Goal: Book appointment/travel/reservation

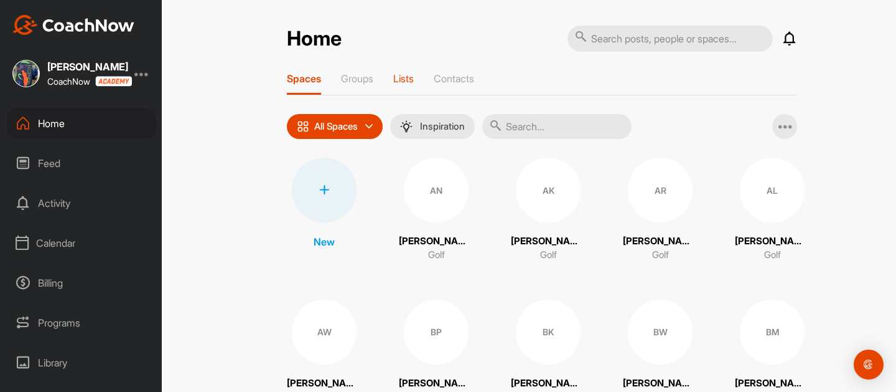
click at [403, 78] on p "Lists" at bounding box center [403, 78] width 21 height 12
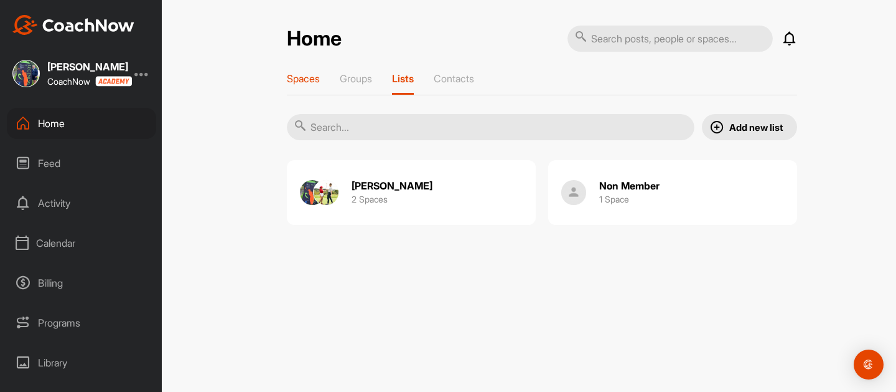
click at [303, 80] on p "Spaces" at bounding box center [303, 78] width 33 height 12
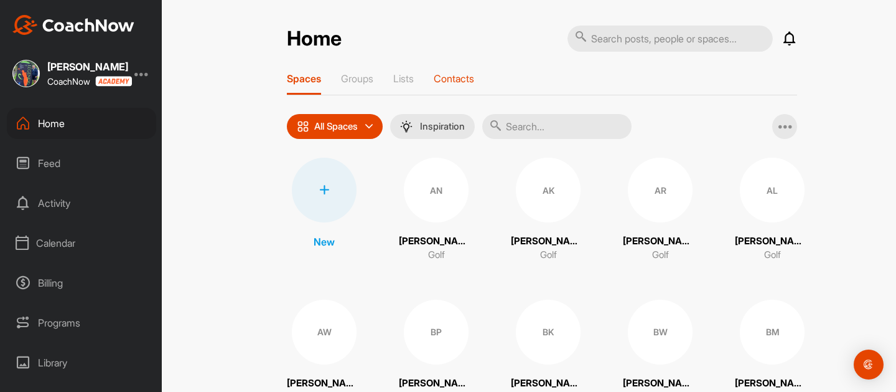
click at [462, 76] on p "Contacts" at bounding box center [454, 78] width 40 height 12
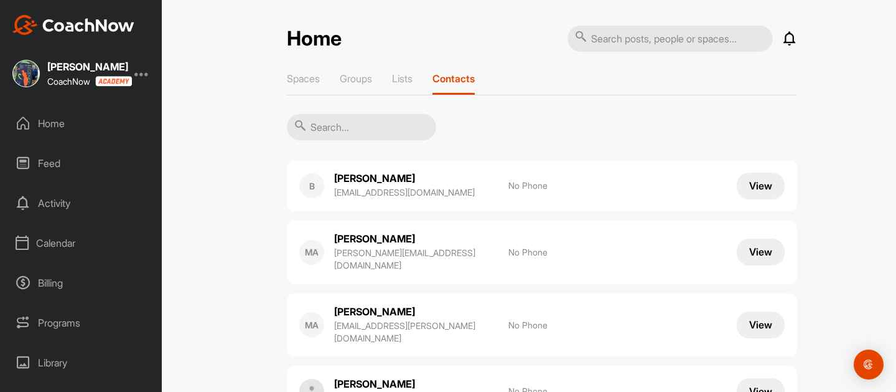
click at [362, 131] on input "text" at bounding box center [361, 127] width 149 height 26
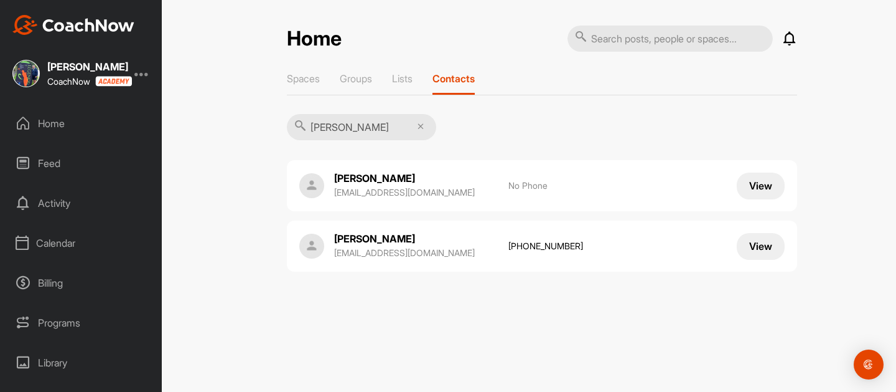
type input "zhang"
click at [752, 190] on button "View" at bounding box center [761, 185] width 48 height 27
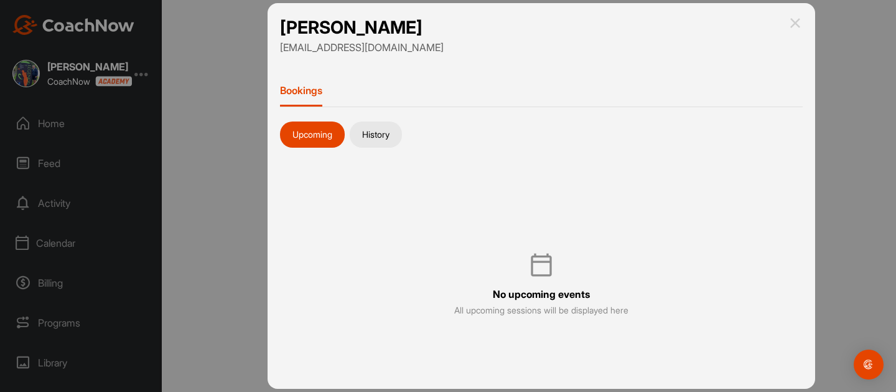
click at [384, 144] on button "History" at bounding box center [376, 134] width 52 height 26
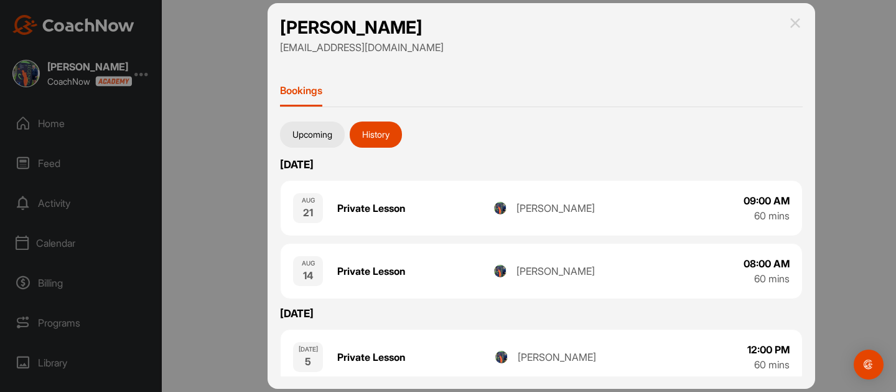
click at [383, 143] on button "History" at bounding box center [376, 134] width 52 height 26
click at [316, 137] on button "Upcoming" at bounding box center [312, 134] width 65 height 26
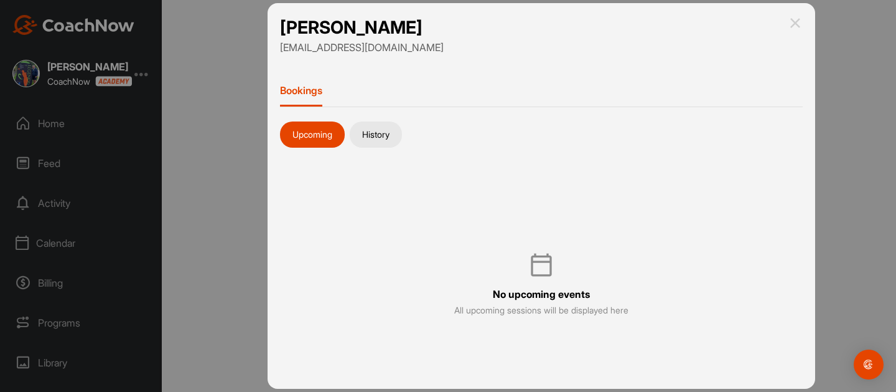
click at [67, 126] on div at bounding box center [448, 196] width 896 height 392
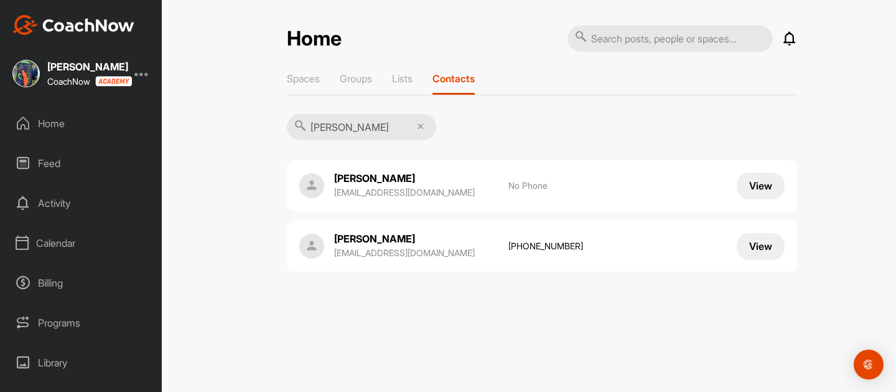
click at [67, 126] on div "Home" at bounding box center [81, 123] width 149 height 31
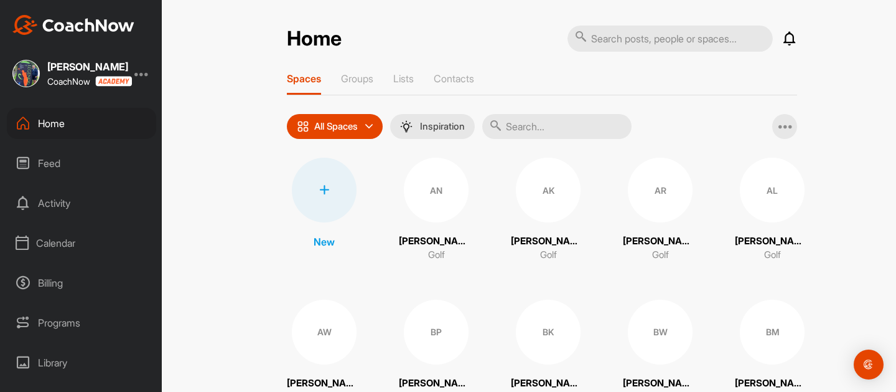
click at [68, 245] on div "Calendar" at bounding box center [81, 242] width 149 height 31
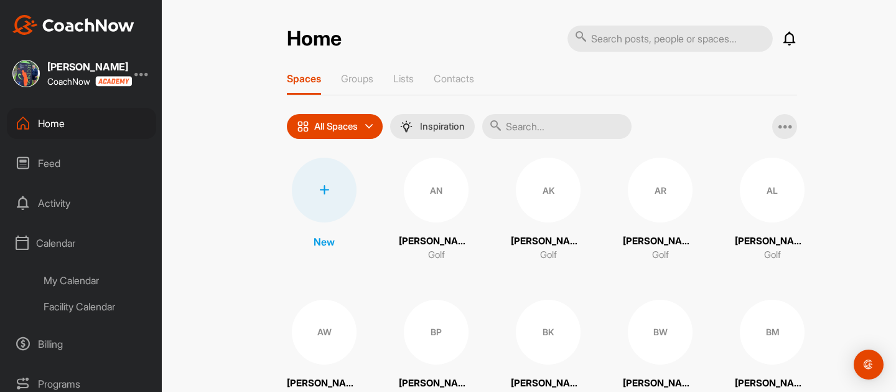
click at [99, 281] on div "My Calendar" at bounding box center [95, 280] width 121 height 26
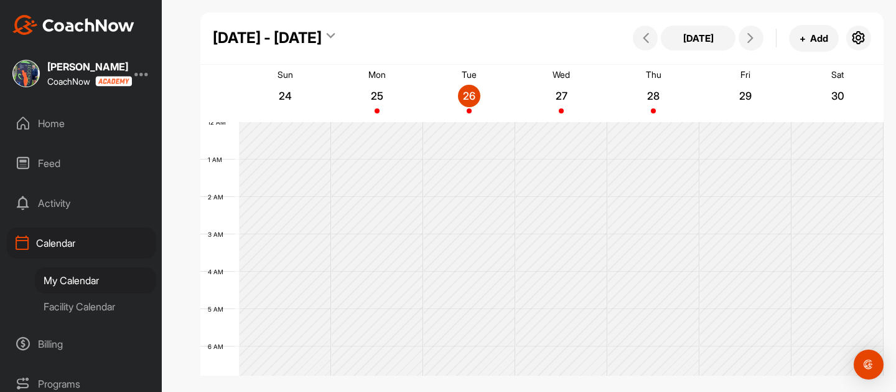
scroll to position [215, 0]
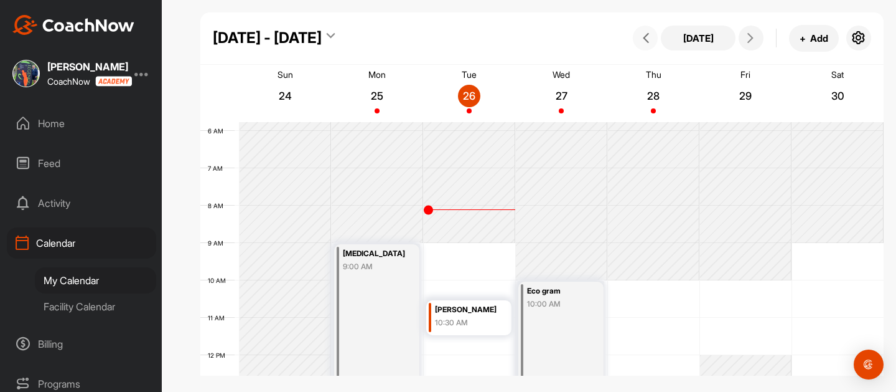
click at [647, 37] on icon at bounding box center [646, 38] width 10 height 10
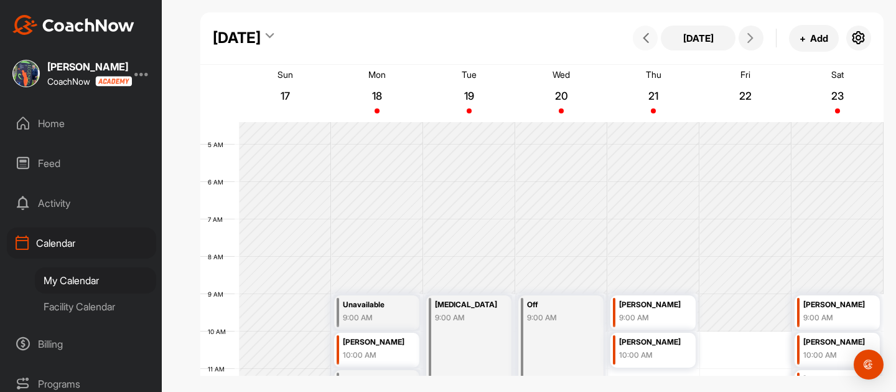
scroll to position [159, 0]
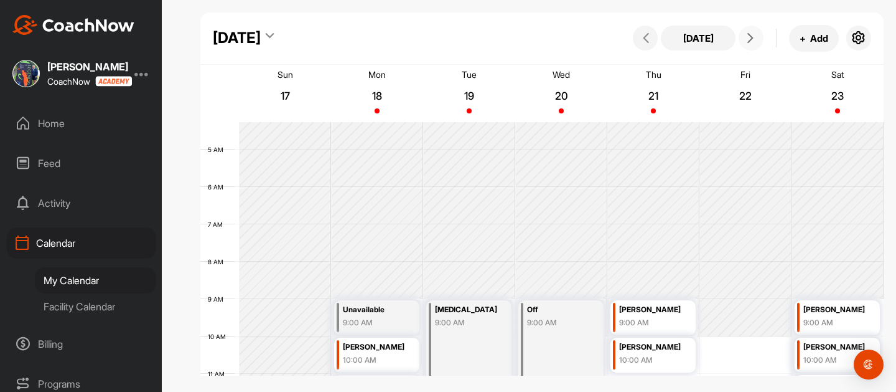
click at [753, 39] on icon at bounding box center [751, 38] width 10 height 10
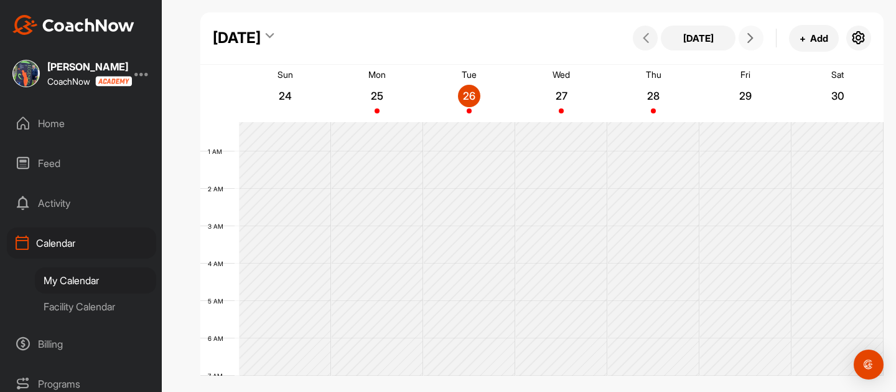
scroll to position [0, 0]
click at [648, 40] on icon at bounding box center [646, 38] width 10 height 10
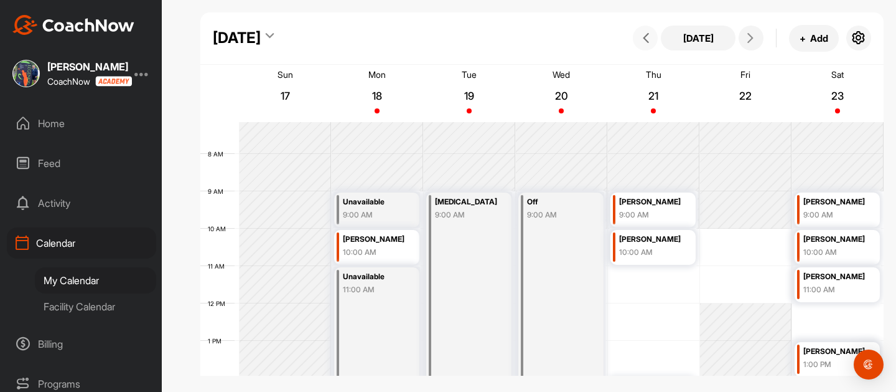
scroll to position [245, 0]
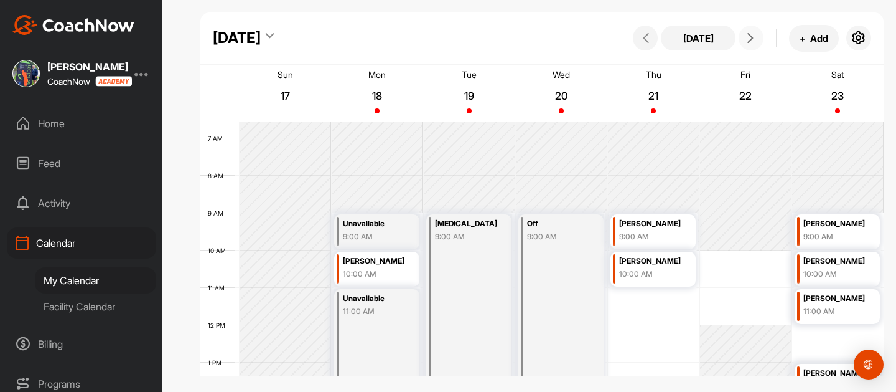
click at [753, 43] on icon at bounding box center [751, 38] width 10 height 10
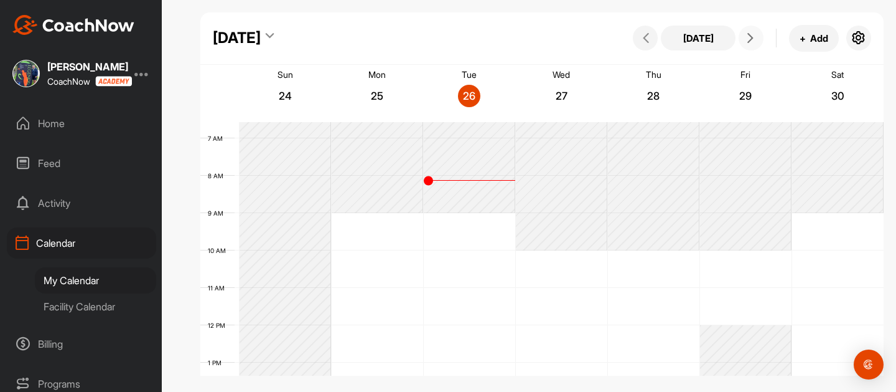
scroll to position [215, 0]
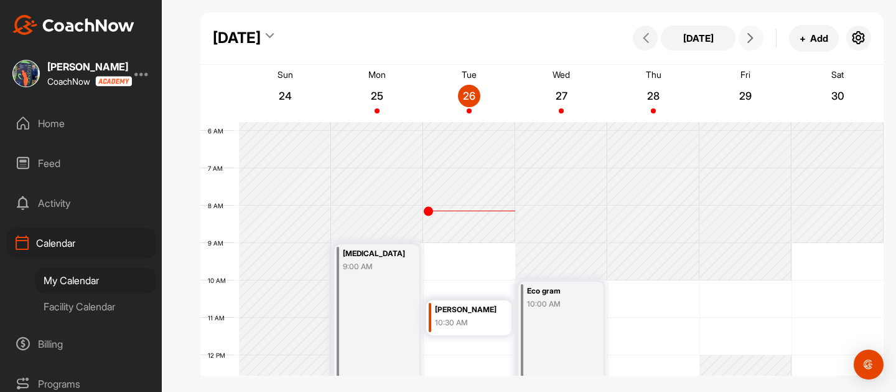
click at [359, 272] on div "9:00 AM" at bounding box center [375, 266] width 64 height 11
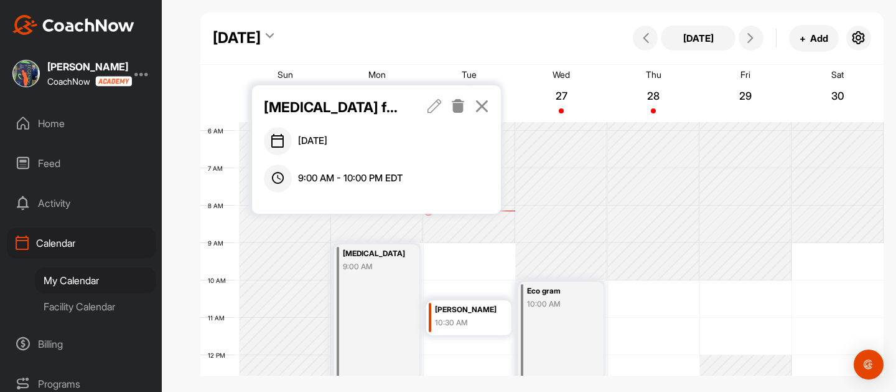
click at [442, 108] on icon at bounding box center [435, 106] width 14 height 14
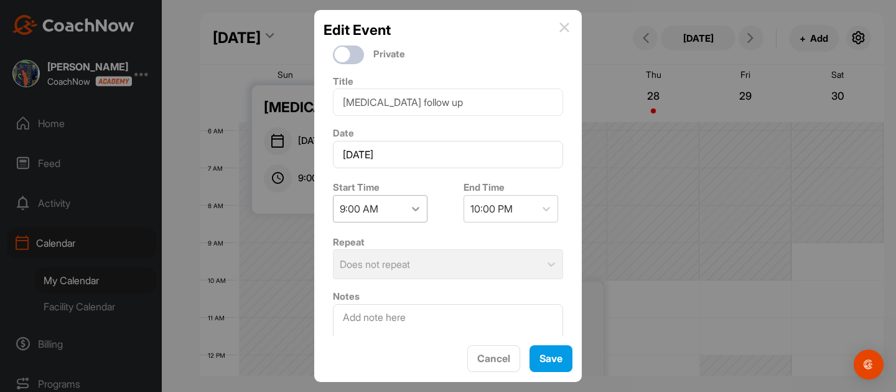
click at [418, 215] on icon at bounding box center [416, 208] width 12 height 12
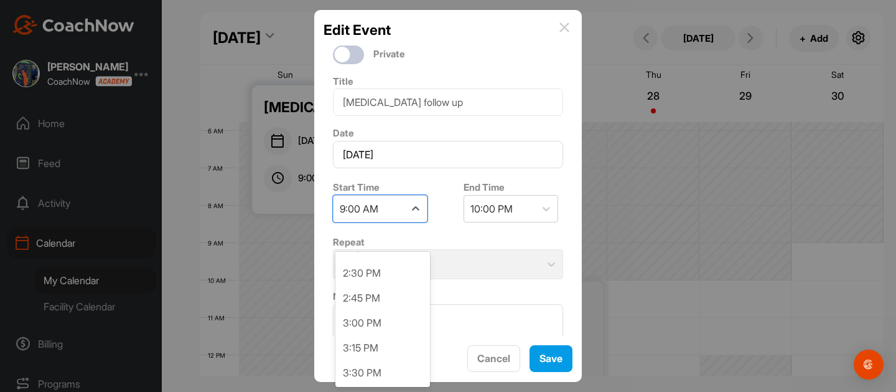
scroll to position [1446, 0]
click at [390, 152] on div "1:15 PM" at bounding box center [382, 140] width 95 height 25
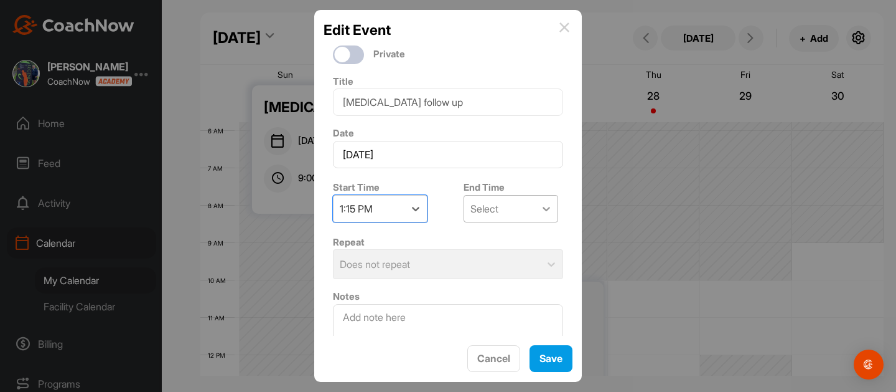
click at [551, 215] on icon at bounding box center [546, 208] width 12 height 12
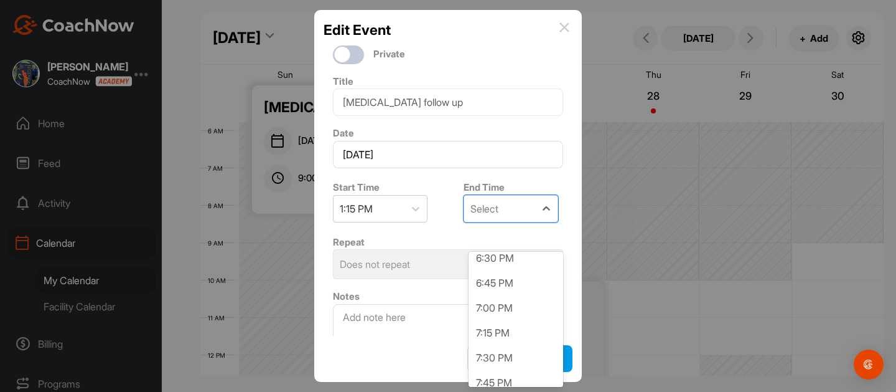
scroll to position [509, 0]
click at [497, 293] on div "6:45 PM" at bounding box center [516, 280] width 95 height 25
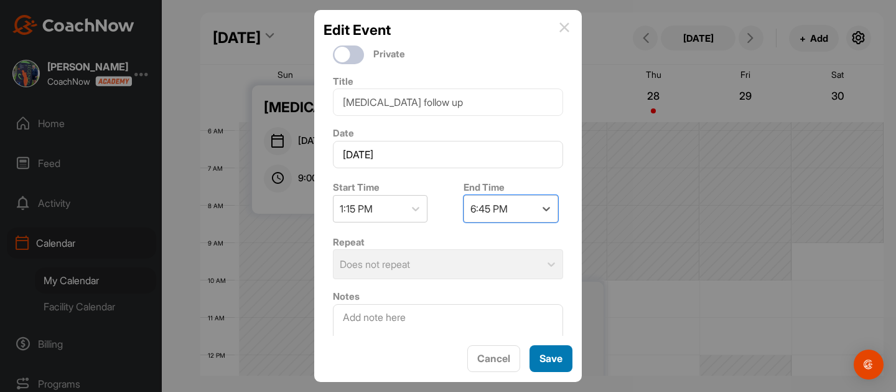
click at [548, 355] on button "Save" at bounding box center [551, 358] width 43 height 27
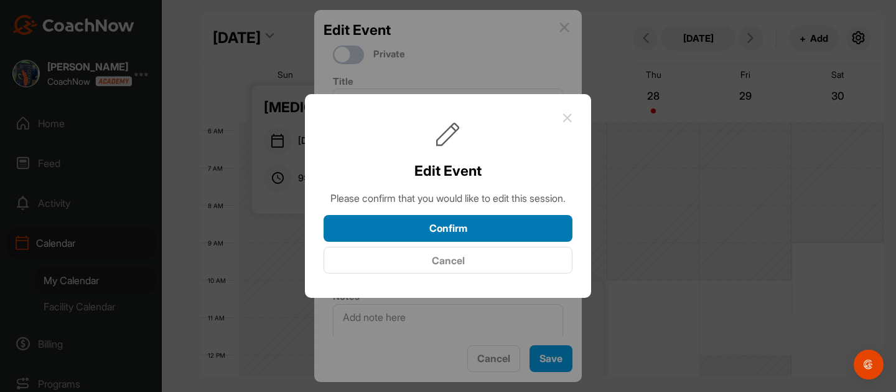
click at [495, 242] on button "Confirm" at bounding box center [448, 228] width 249 height 27
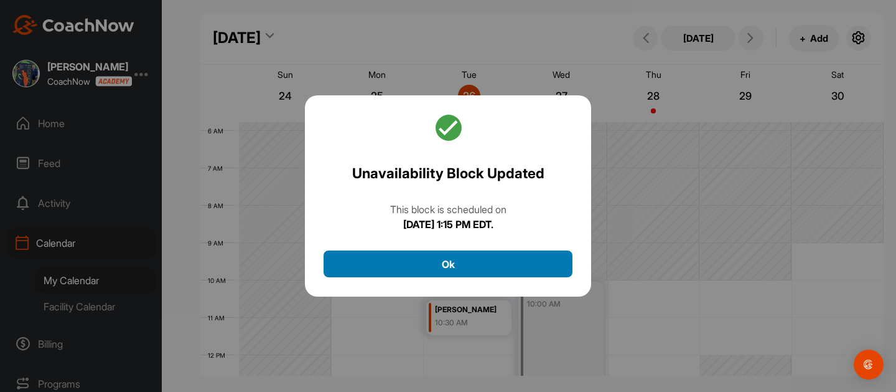
click at [455, 277] on button "Ok" at bounding box center [448, 263] width 249 height 27
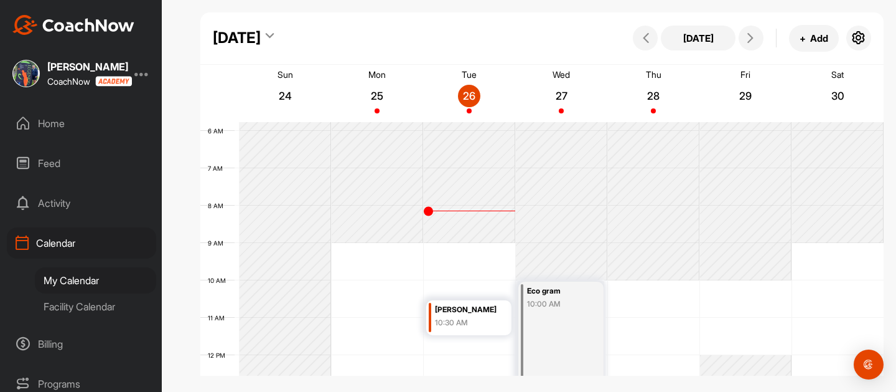
click at [357, 250] on div "12 AM 1 AM 2 AM 3 AM 4 AM 5 AM 6 AM 7 AM 8 AM 9 AM 10 AM 11 AM 12 PM 1 PM 2 PM …" at bounding box center [541, 355] width 683 height 896
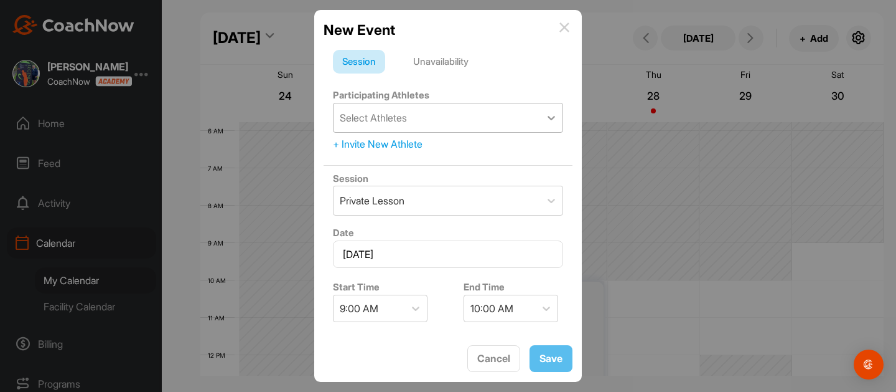
click at [549, 124] on icon at bounding box center [551, 117] width 12 height 12
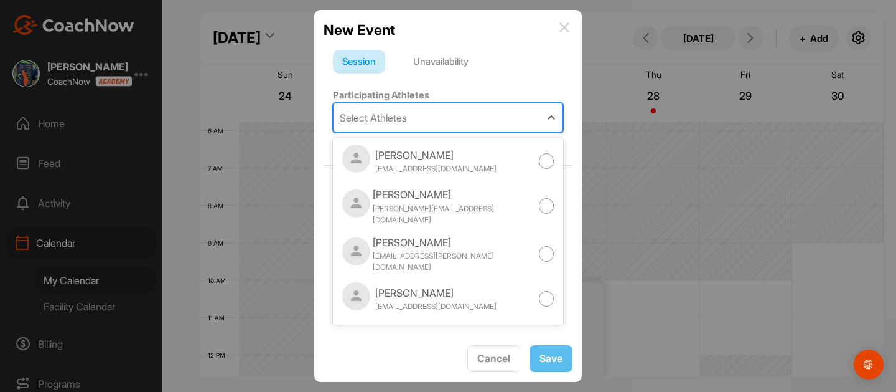
click at [407, 125] on div "Select Athletes" at bounding box center [373, 117] width 67 height 15
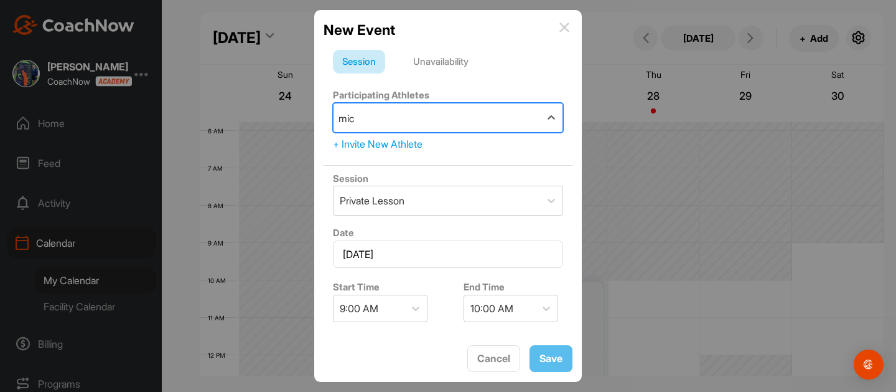
type input "mich"
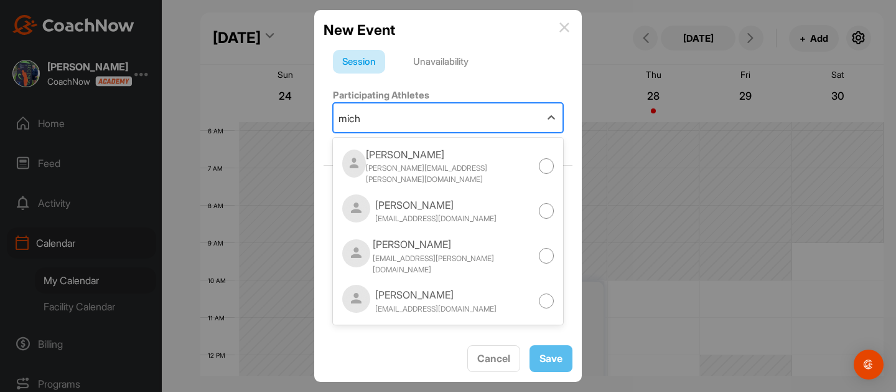
scroll to position [3179, 0]
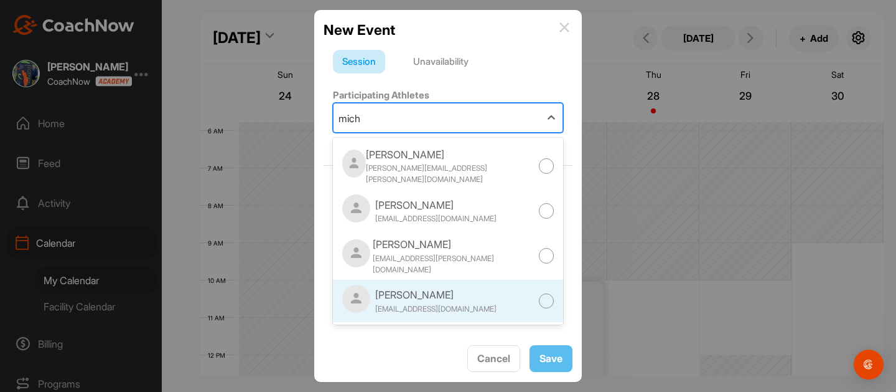
click at [542, 309] on div at bounding box center [547, 301] width 16 height 16
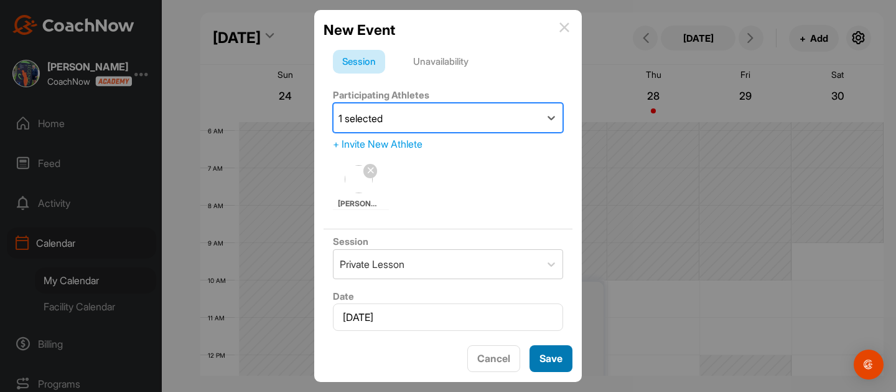
click at [543, 356] on button "Save" at bounding box center [551, 358] width 43 height 27
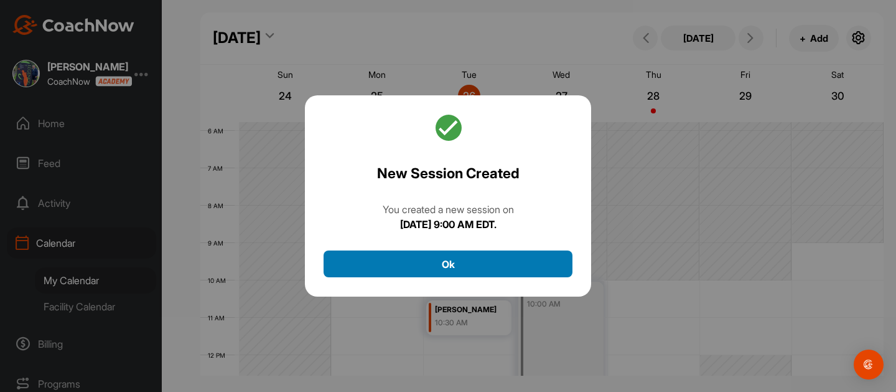
click at [482, 277] on button "Ok" at bounding box center [448, 263] width 249 height 27
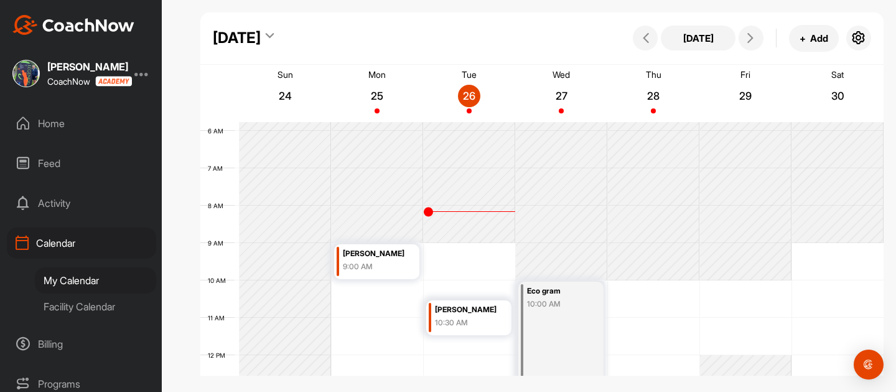
click at [395, 261] on div "[PERSON_NAME]" at bounding box center [375, 253] width 64 height 14
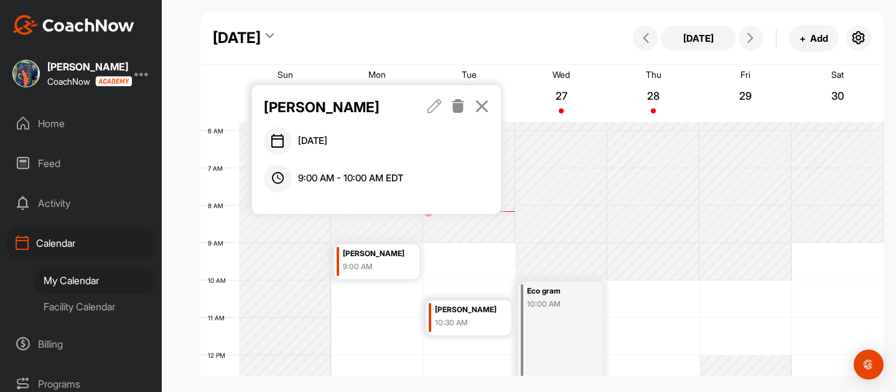
click at [442, 113] on icon at bounding box center [435, 106] width 14 height 14
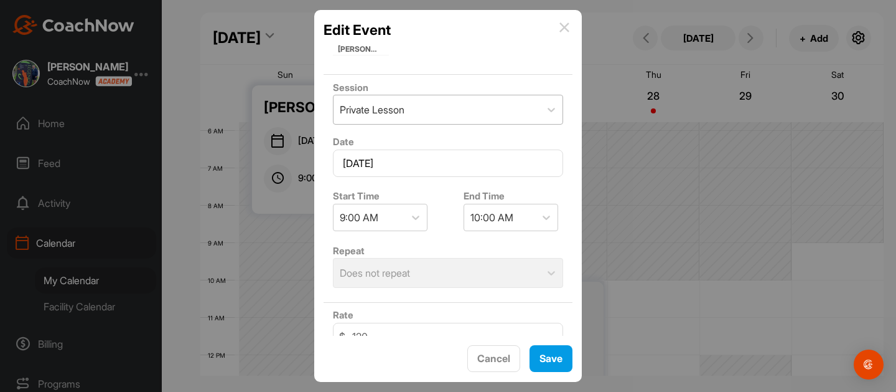
scroll to position [128, 0]
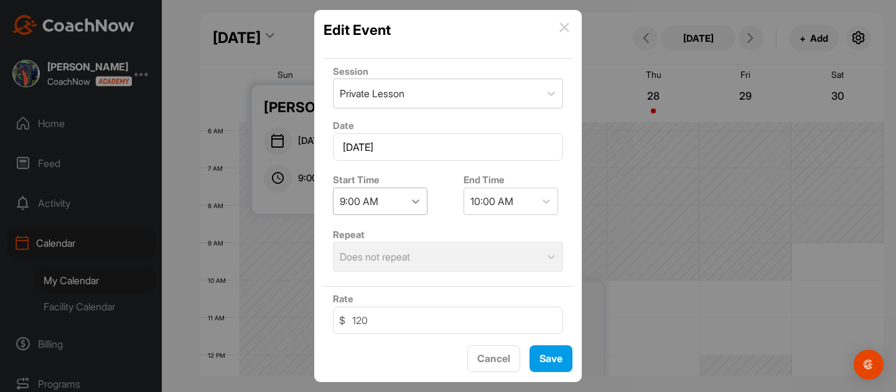
click at [418, 207] on icon at bounding box center [416, 201] width 12 height 12
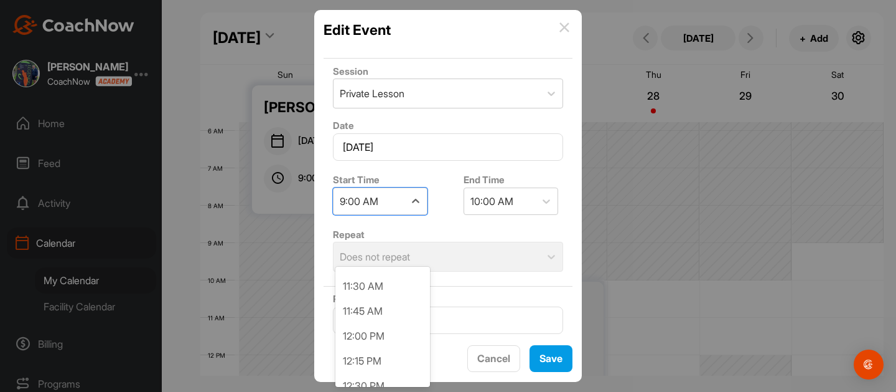
scroll to position [1144, 0]
click at [408, 146] on div "10:00 AM" at bounding box center [382, 133] width 95 height 25
click at [552, 207] on icon at bounding box center [546, 201] width 12 height 12
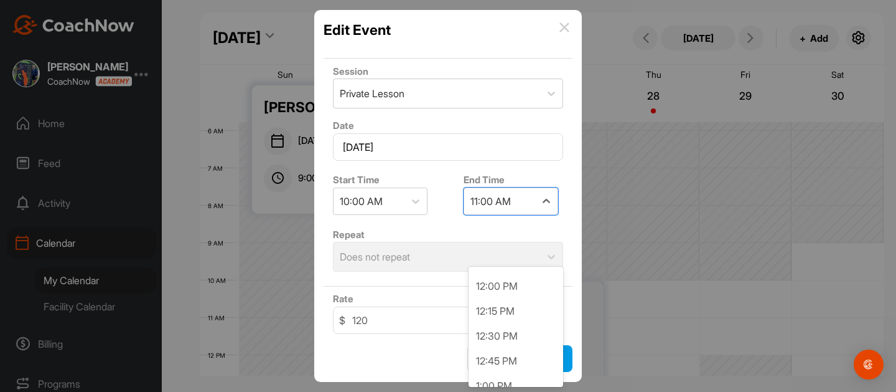
scroll to position [181, 0]
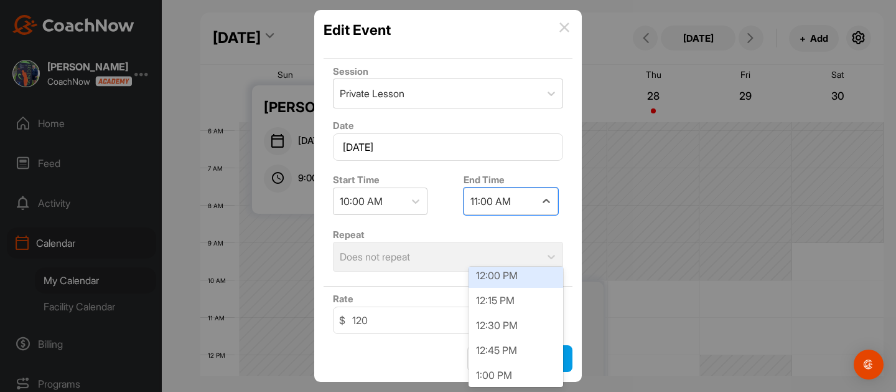
click at [512, 288] on div "12:00 PM" at bounding box center [516, 275] width 95 height 25
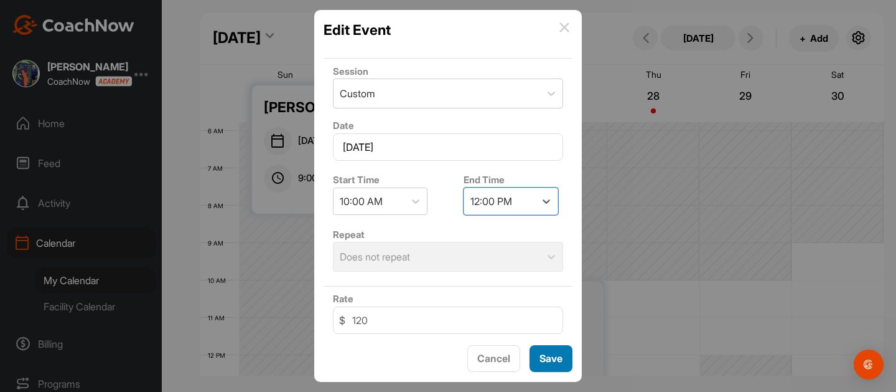
click at [555, 353] on button "Save" at bounding box center [551, 358] width 43 height 27
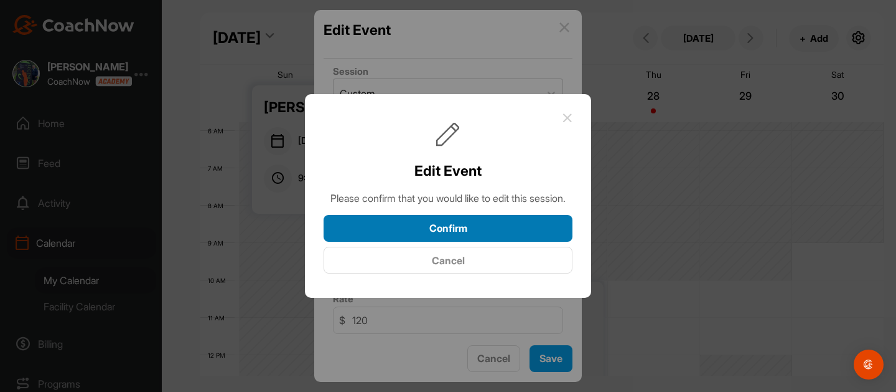
click at [525, 242] on button "Confirm" at bounding box center [448, 228] width 249 height 27
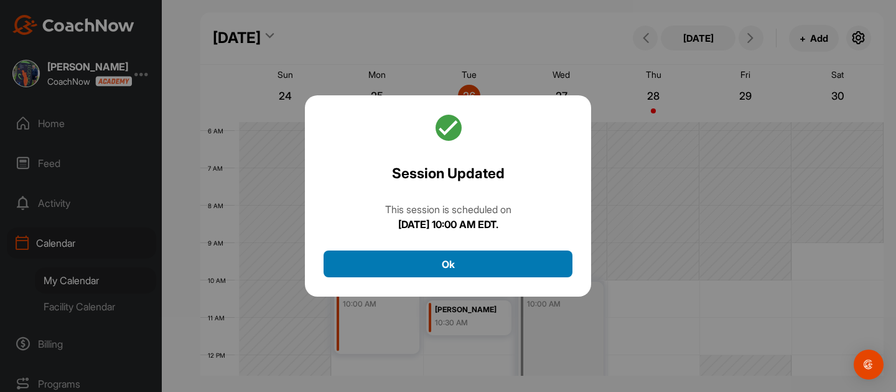
click at [466, 277] on button "Ok" at bounding box center [448, 263] width 249 height 27
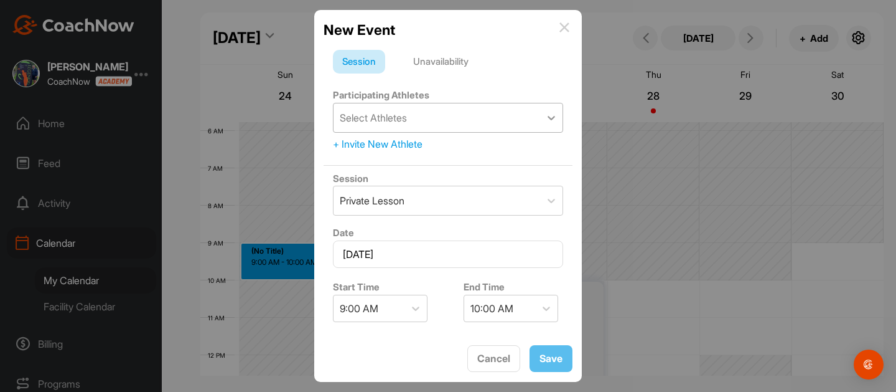
click at [545, 124] on icon at bounding box center [551, 117] width 12 height 12
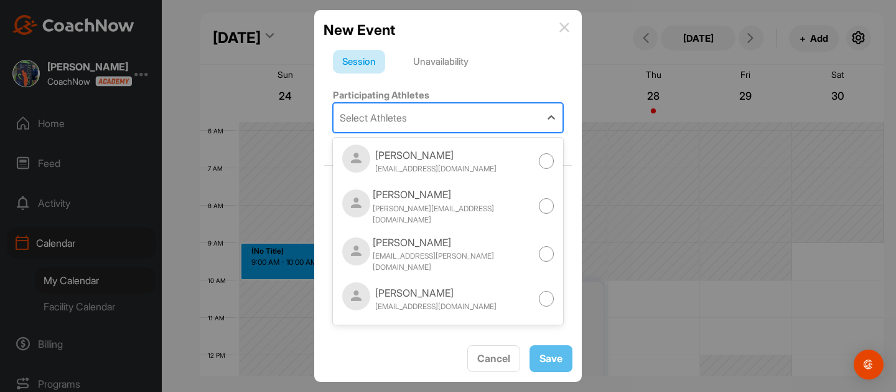
click at [407, 125] on div "Select Athletes" at bounding box center [373, 117] width 67 height 15
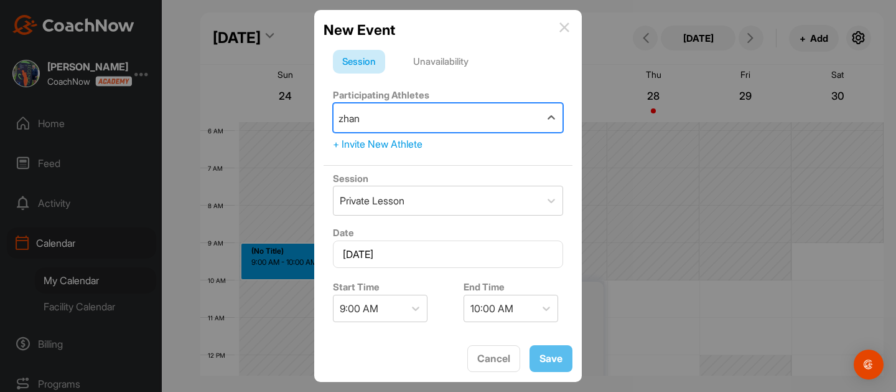
type input "zhang"
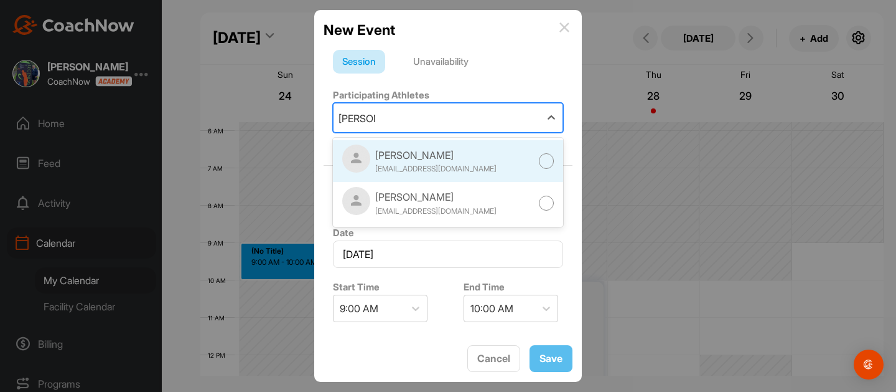
click at [546, 169] on div at bounding box center [547, 161] width 16 height 16
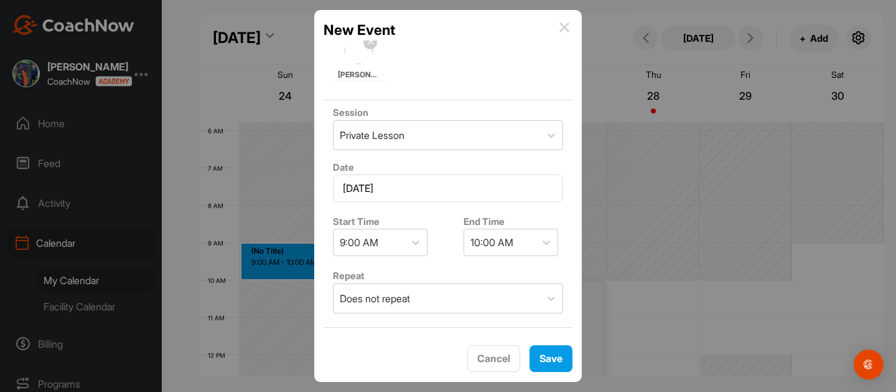
scroll to position [133, 0]
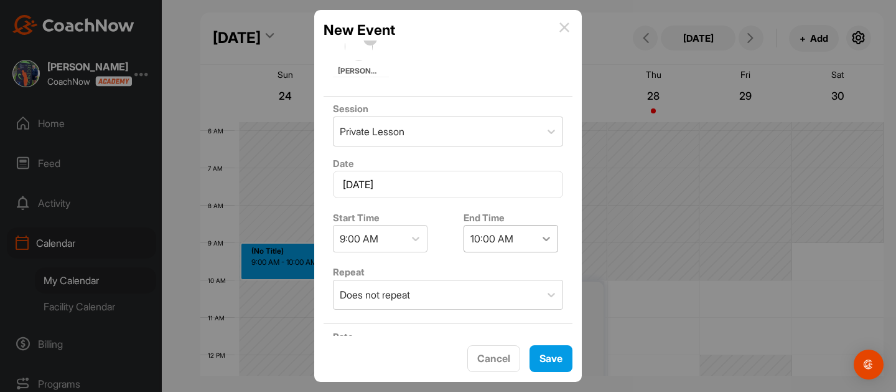
click at [552, 245] on icon at bounding box center [546, 238] width 12 height 12
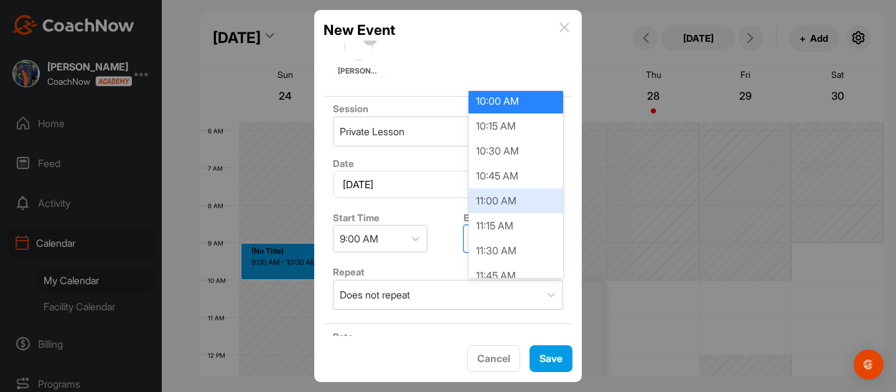
scroll to position [78, 0]
click at [544, 214] on div "11:00 AM" at bounding box center [516, 201] width 95 height 25
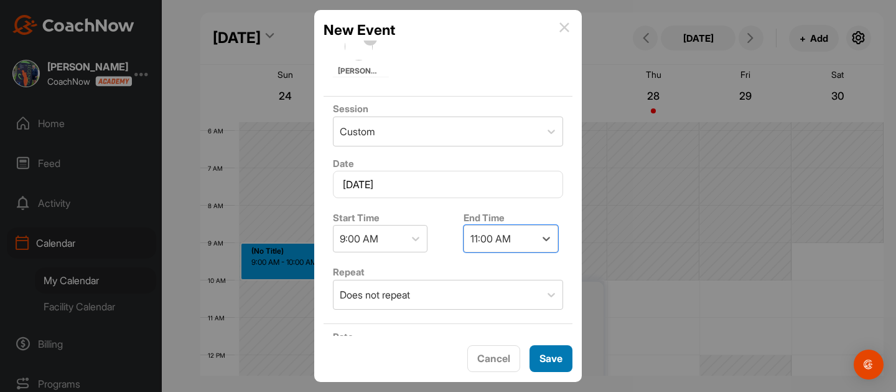
click at [542, 353] on button "Save" at bounding box center [551, 358] width 43 height 27
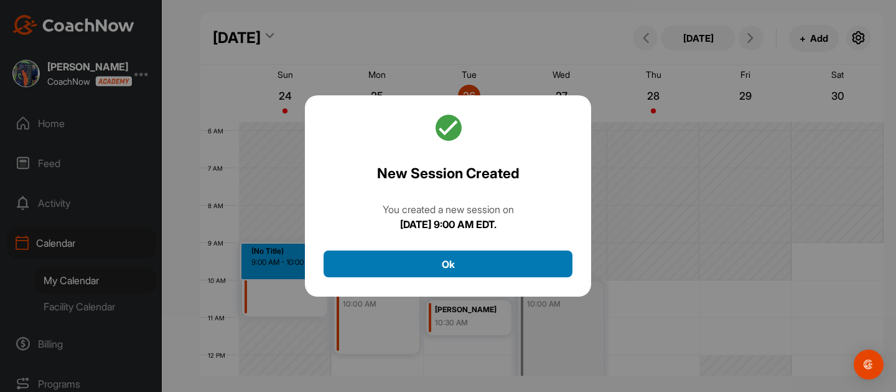
click at [482, 277] on button "Ok" at bounding box center [448, 263] width 249 height 27
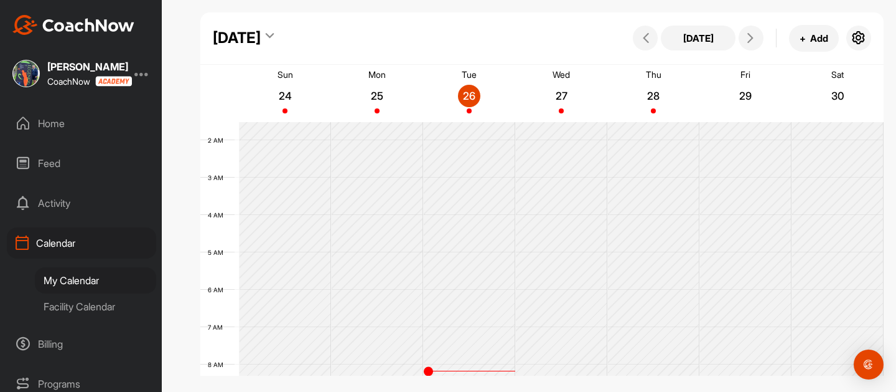
scroll to position [59, 0]
click at [649, 39] on icon at bounding box center [646, 38] width 10 height 10
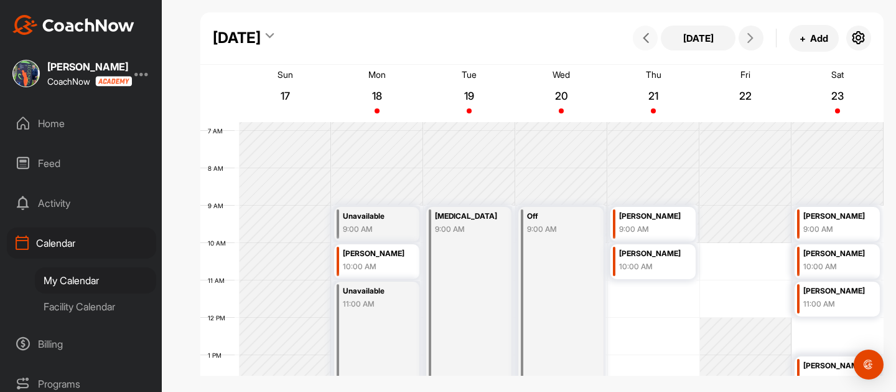
scroll to position [255, 0]
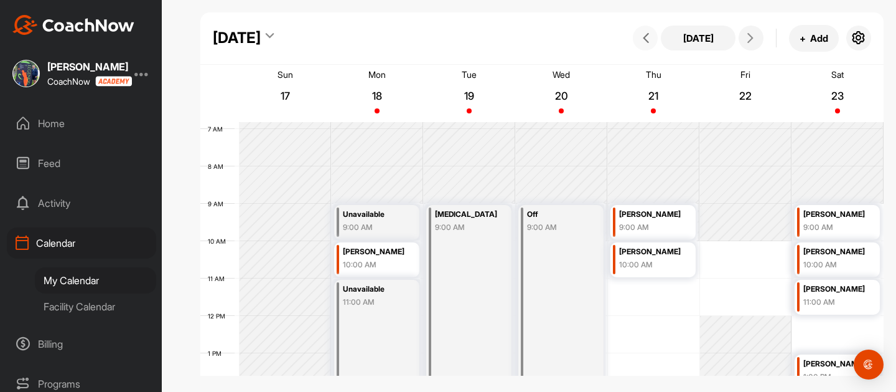
click at [649, 38] on icon at bounding box center [646, 38] width 10 height 10
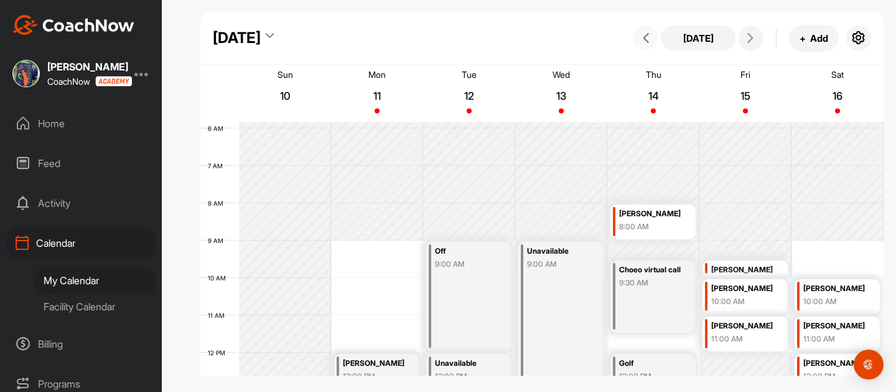
scroll to position [217, 0]
click at [750, 342] on div "11:00 AM" at bounding box center [743, 339] width 64 height 11
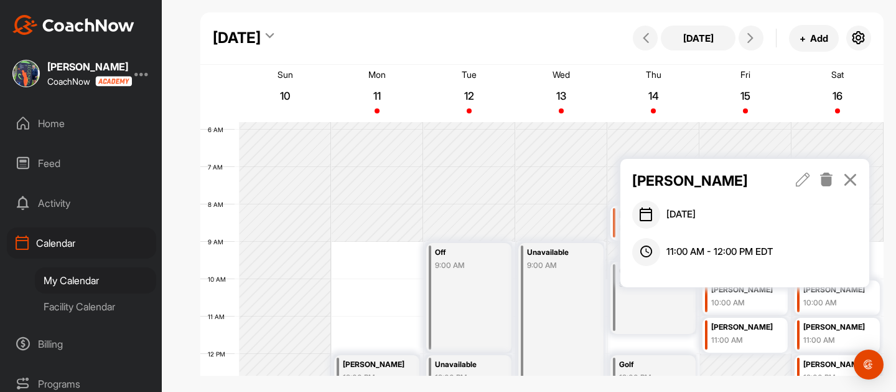
click at [810, 182] on icon at bounding box center [803, 179] width 14 height 14
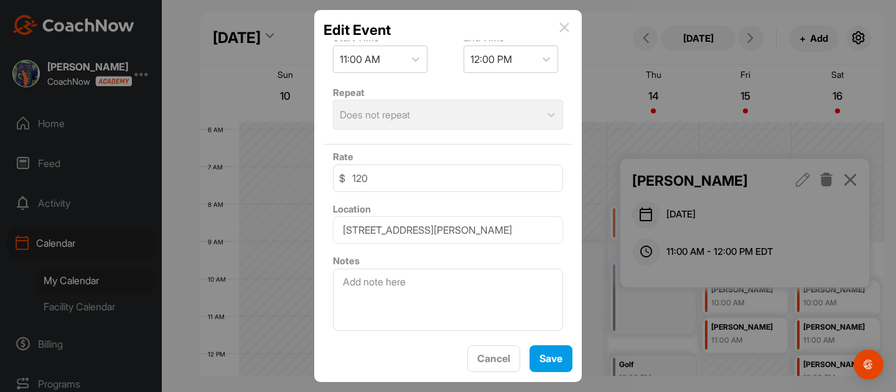
scroll to position [340, 0]
click at [383, 171] on input "120" at bounding box center [448, 177] width 230 height 27
type input "1"
type input "65"
click at [365, 283] on textarea at bounding box center [448, 299] width 230 height 62
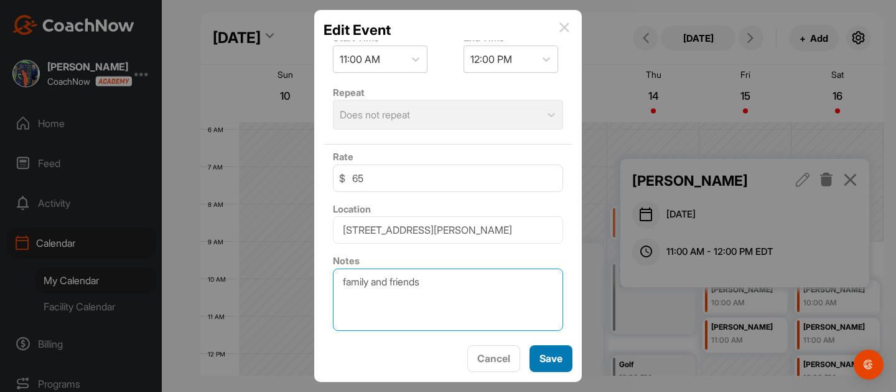
type textarea "family and friends"
click at [537, 347] on button "Save" at bounding box center [551, 358] width 43 height 27
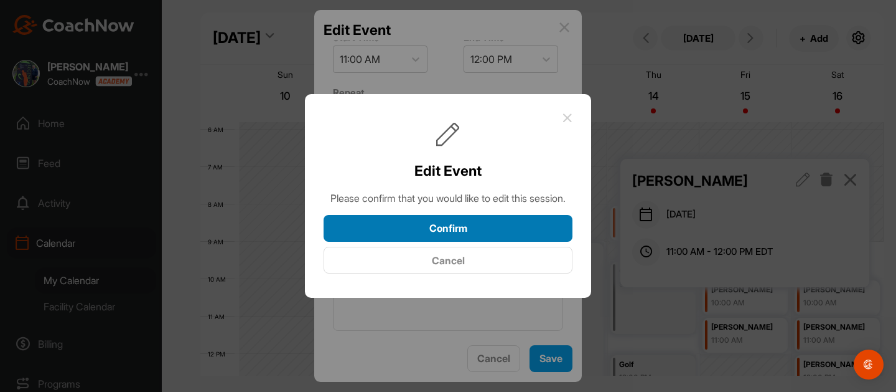
click at [490, 242] on button "Confirm" at bounding box center [448, 228] width 249 height 27
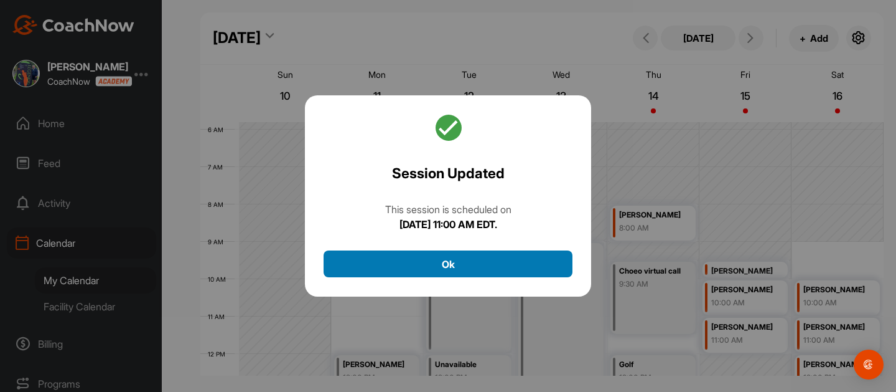
click at [466, 277] on button "Ok" at bounding box center [448, 263] width 249 height 27
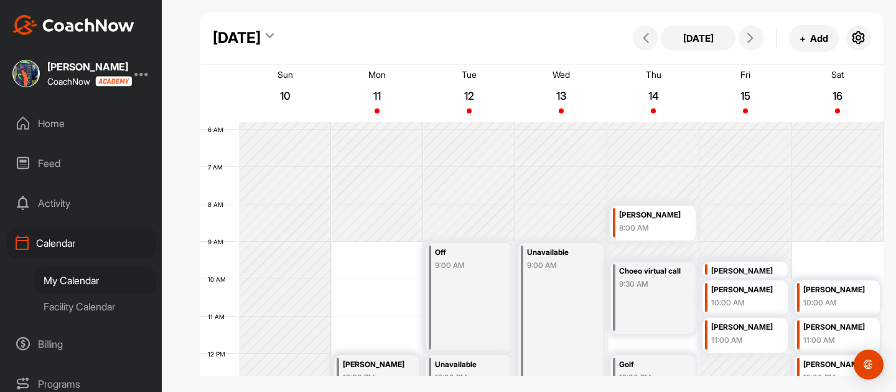
click at [735, 268] on div "Brian Mallon" at bounding box center [743, 271] width 64 height 14
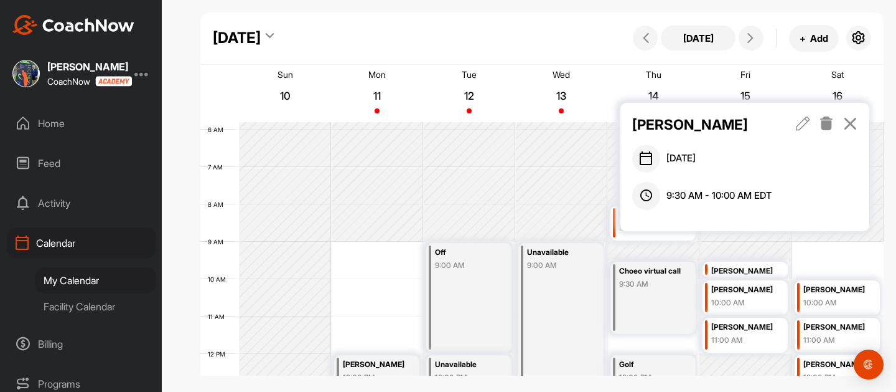
click at [810, 128] on icon at bounding box center [803, 123] width 14 height 14
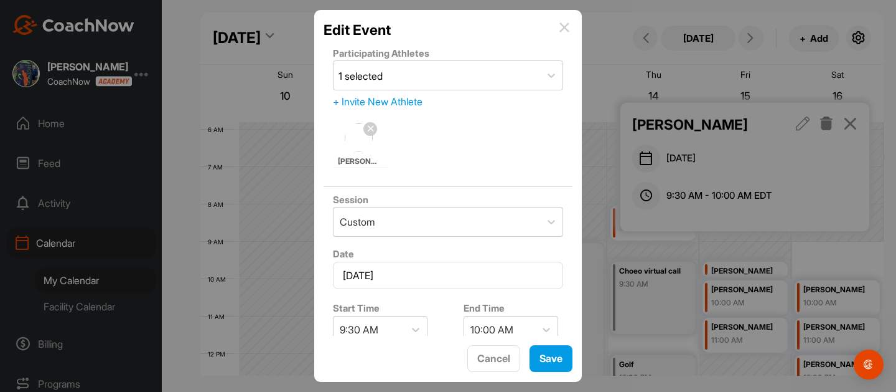
click at [565, 26] on img at bounding box center [565, 27] width 10 height 10
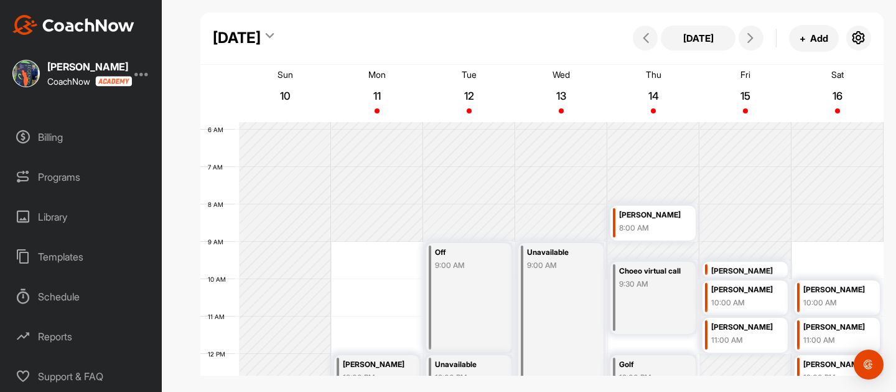
scroll to position [207, 0]
click at [56, 337] on div "Reports" at bounding box center [81, 336] width 149 height 31
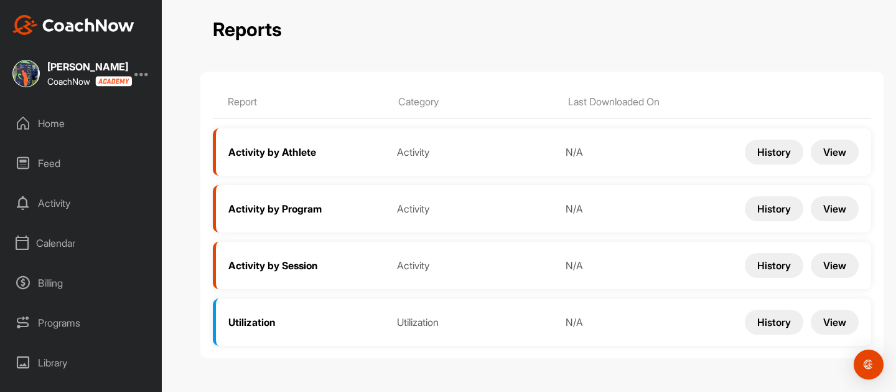
click at [774, 162] on button "History" at bounding box center [774, 151] width 59 height 25
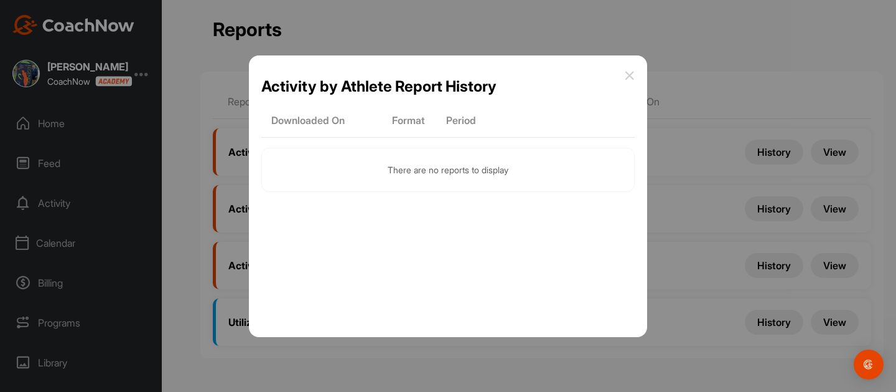
click at [385, 159] on span "There are no reports to display" at bounding box center [447, 170] width 373 height 44
click at [625, 75] on icon at bounding box center [630, 75] width 10 height 10
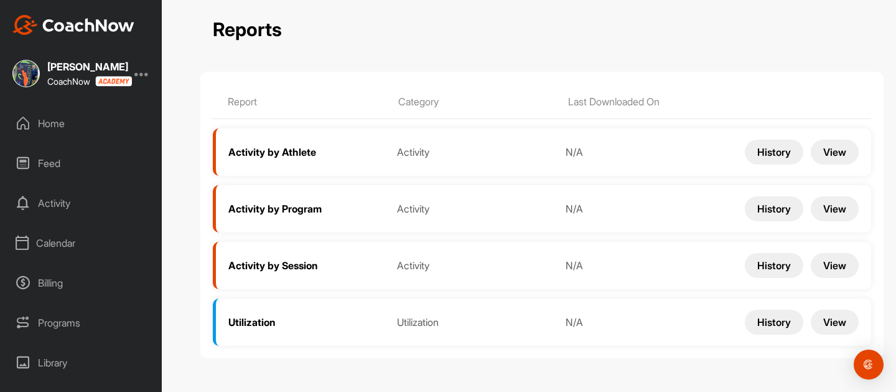
click at [840, 154] on button "View" at bounding box center [835, 151] width 48 height 25
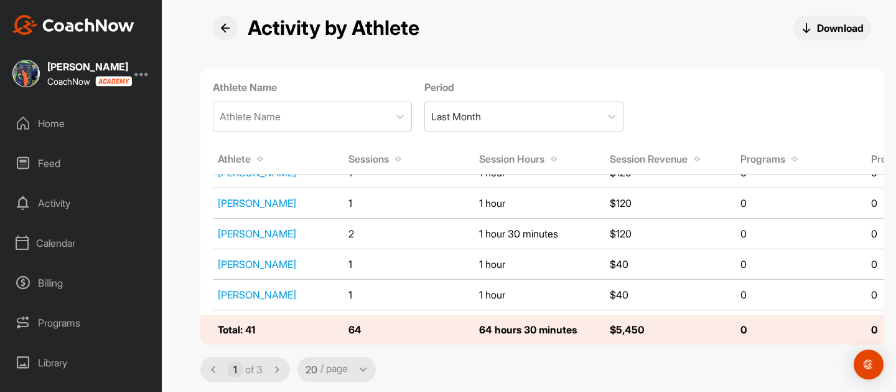
scroll to position [173, 0]
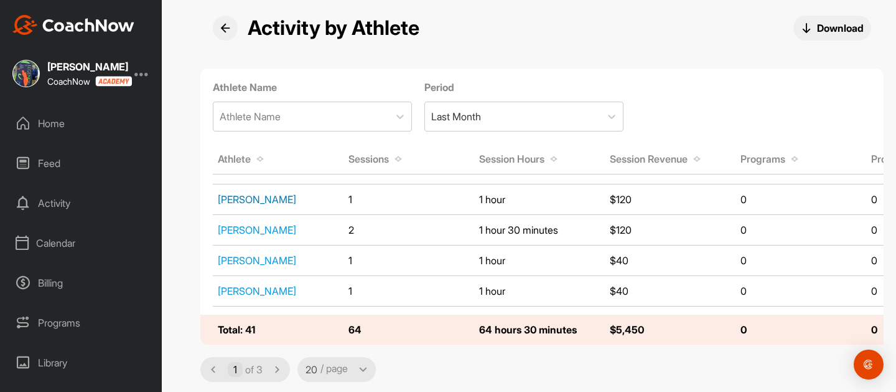
click at [258, 200] on link "Nancy McCombie" at bounding box center [257, 199] width 78 height 12
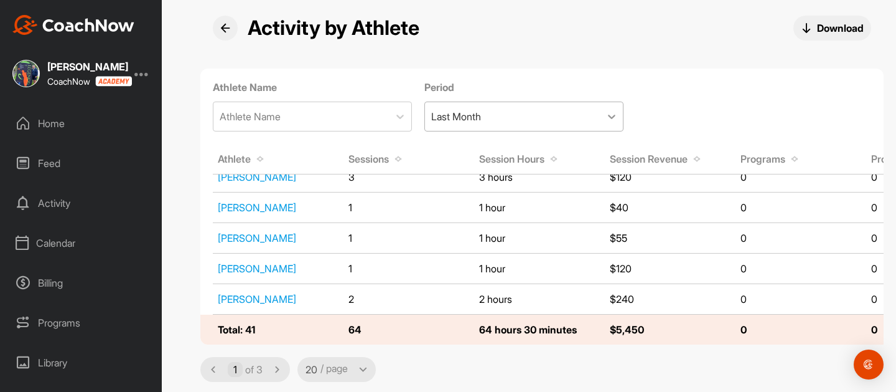
click at [602, 113] on div at bounding box center [612, 116] width 22 height 22
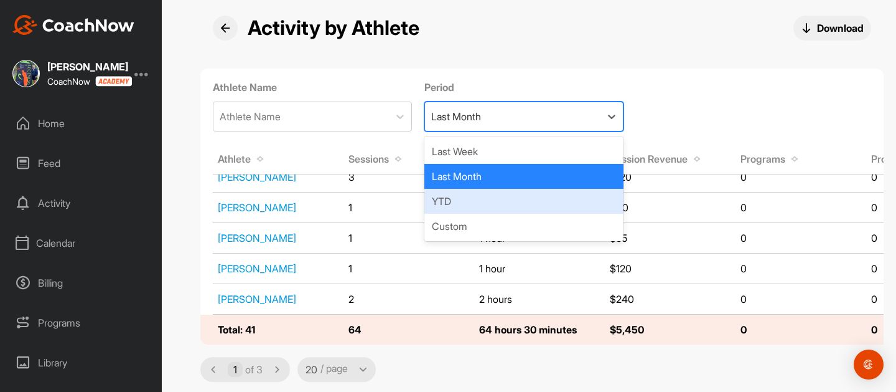
click at [568, 212] on div "YTD" at bounding box center [524, 201] width 199 height 25
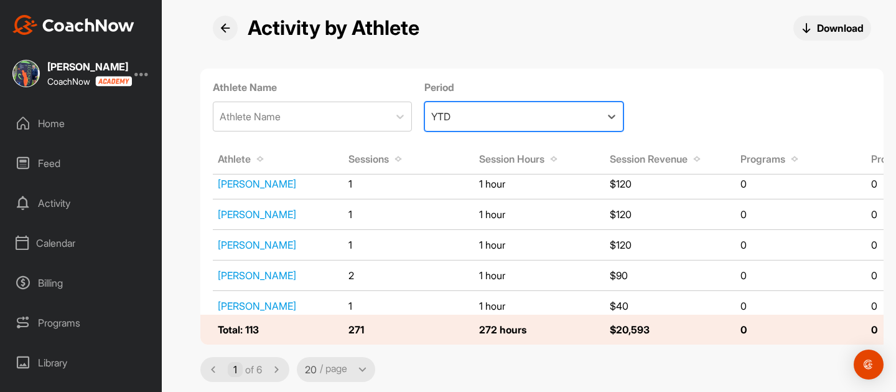
scroll to position [470, 0]
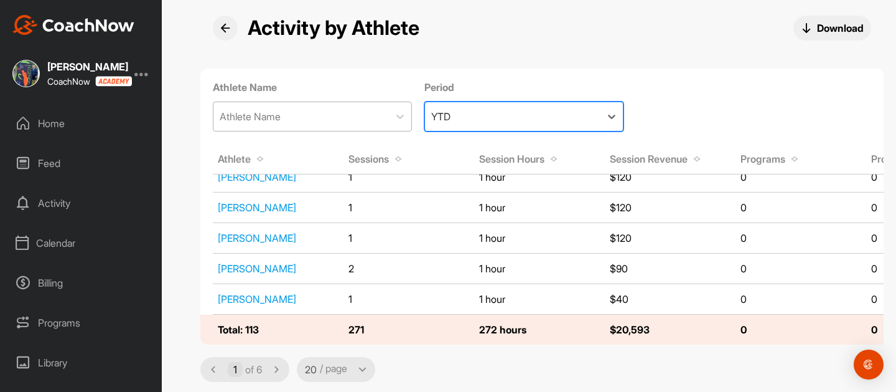
click at [301, 120] on div "Athlete Name" at bounding box center [301, 116] width 176 height 29
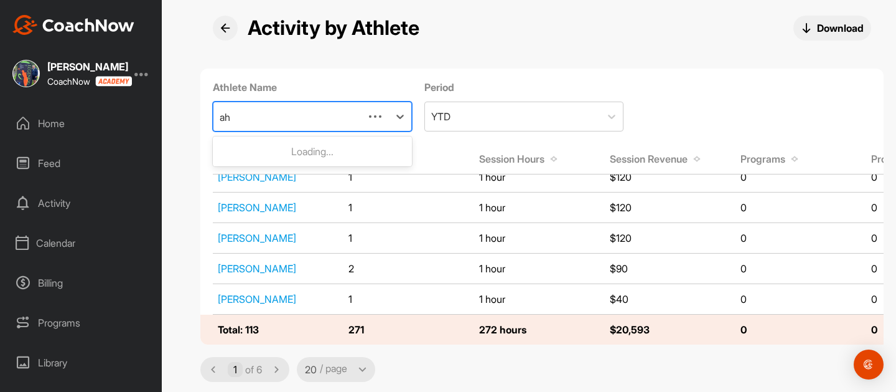
type input "a"
type input "zha"
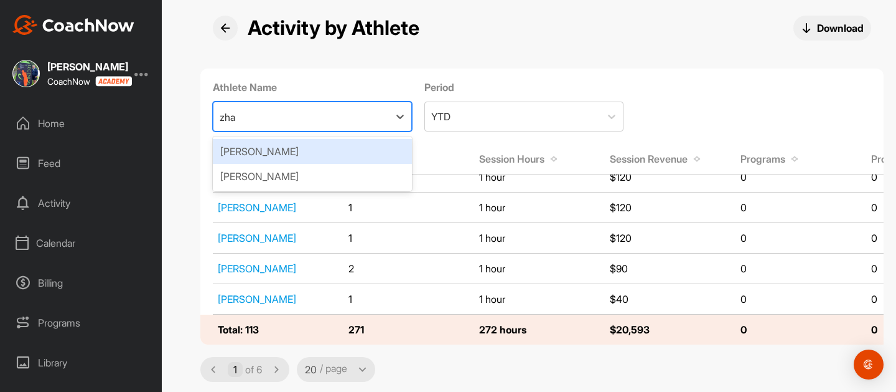
click at [346, 148] on div "[PERSON_NAME]" at bounding box center [312, 151] width 199 height 25
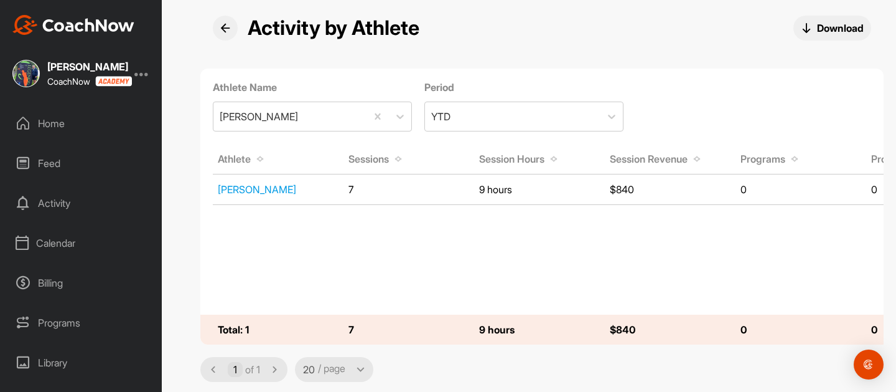
click at [492, 187] on td "9 hours" at bounding box center [539, 190] width 131 height 28
click at [270, 190] on link "[PERSON_NAME]" at bounding box center [257, 189] width 78 height 12
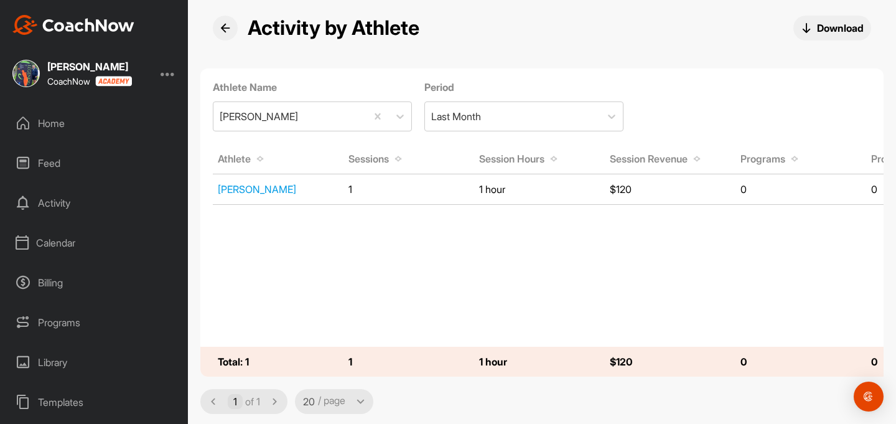
click at [641, 192] on td "$120" at bounding box center [670, 190] width 131 height 28
click at [287, 192] on link "[PERSON_NAME]" at bounding box center [257, 189] width 78 height 12
click at [636, 186] on td "$120" at bounding box center [670, 190] width 131 height 28
click at [635, 188] on td "$120" at bounding box center [670, 190] width 131 height 28
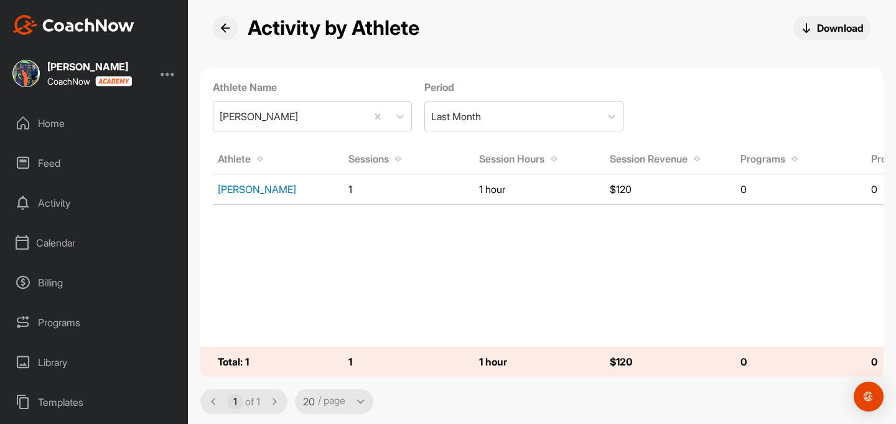
click at [293, 190] on link "[PERSON_NAME]" at bounding box center [257, 189] width 78 height 12
click at [289, 188] on link "[PERSON_NAME]" at bounding box center [257, 189] width 78 height 12
click at [612, 114] on icon at bounding box center [612, 116] width 12 height 12
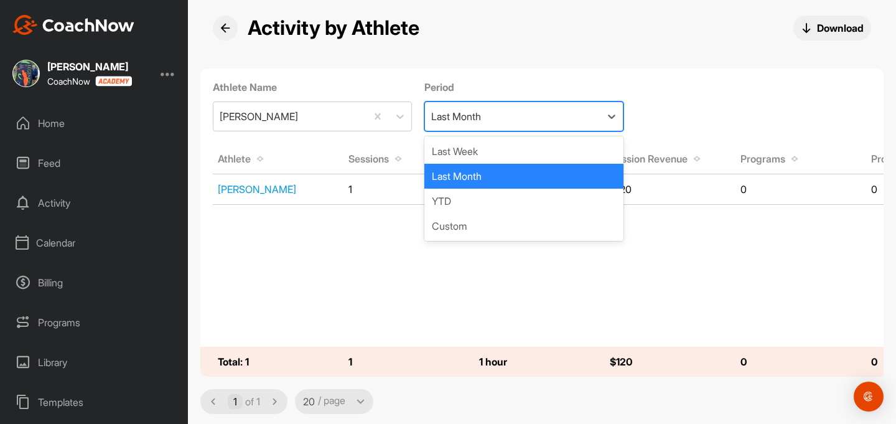
click at [592, 187] on div "Last Month" at bounding box center [524, 176] width 199 height 25
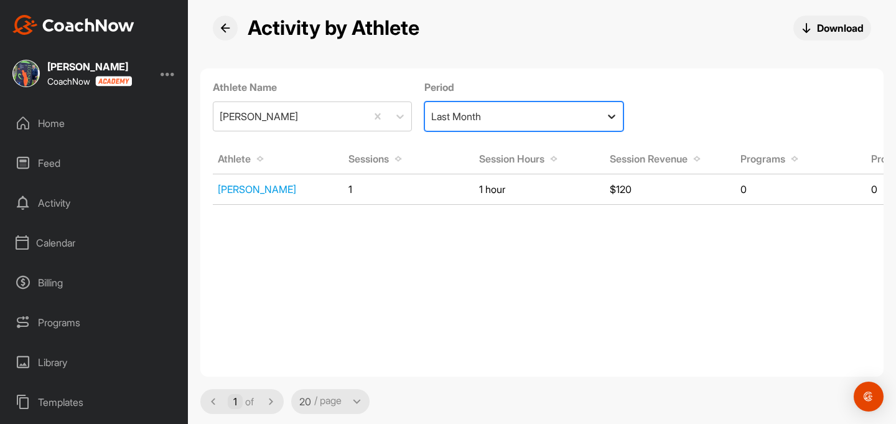
click at [610, 112] on icon at bounding box center [612, 116] width 12 height 12
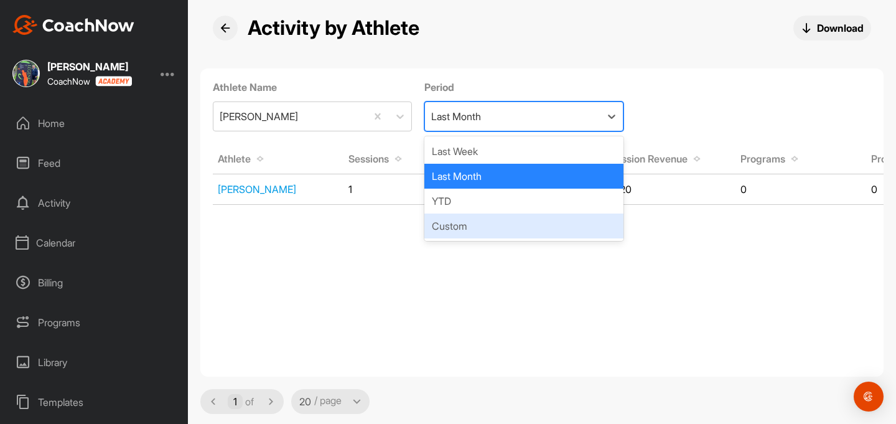
click at [539, 236] on div "Custom" at bounding box center [524, 225] width 199 height 25
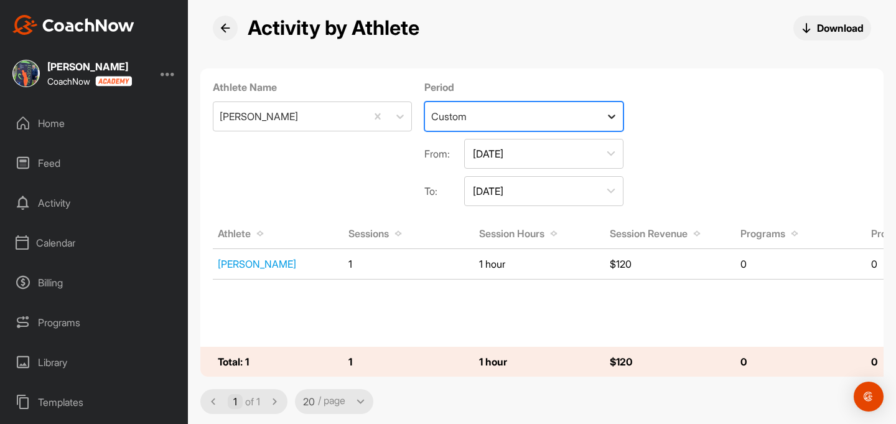
click at [614, 115] on icon at bounding box center [611, 117] width 7 height 4
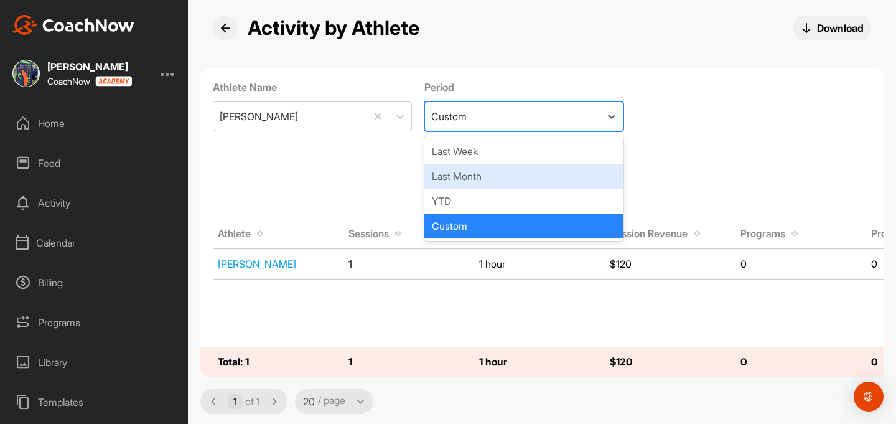
click at [575, 171] on div "Last Month" at bounding box center [524, 176] width 199 height 25
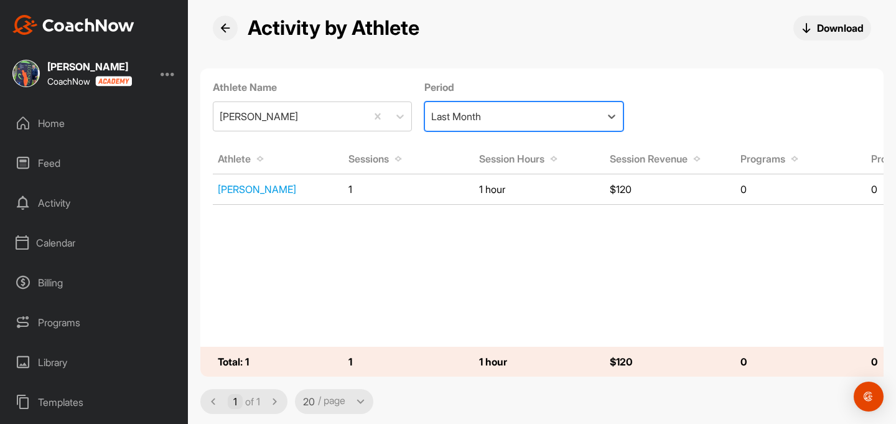
click at [633, 188] on td "$120" at bounding box center [670, 190] width 131 height 28
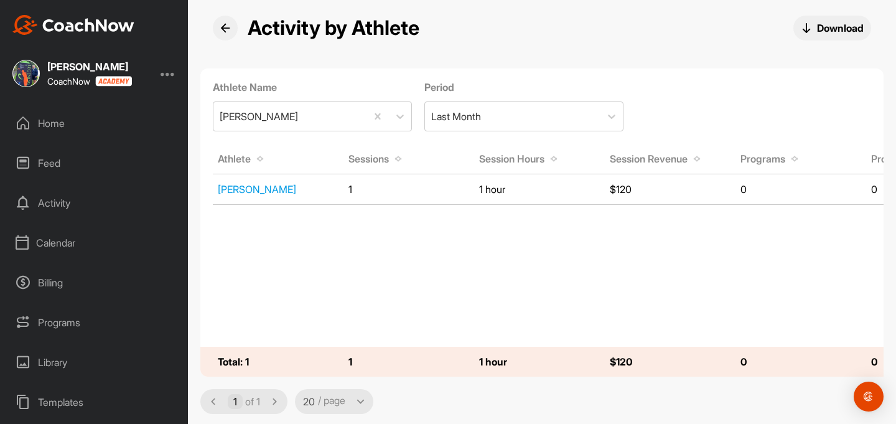
click at [638, 359] on td "$120" at bounding box center [670, 362] width 131 height 28
click at [636, 187] on td "$120" at bounding box center [670, 190] width 131 height 28
click at [632, 184] on td "$120" at bounding box center [670, 190] width 131 height 28
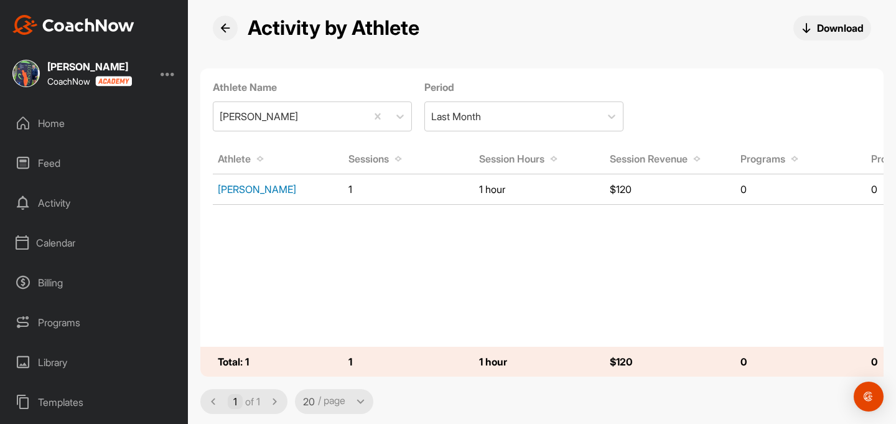
click at [276, 188] on link "Nancy McCombie" at bounding box center [257, 189] width 78 height 12
click at [348, 119] on div "[PERSON_NAME]" at bounding box center [289, 116] width 153 height 29
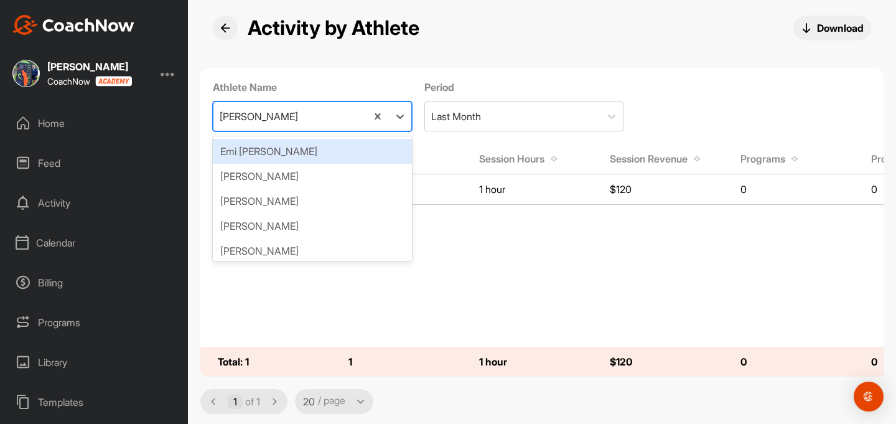
click at [348, 119] on div "[PERSON_NAME]" at bounding box center [289, 116] width 153 height 29
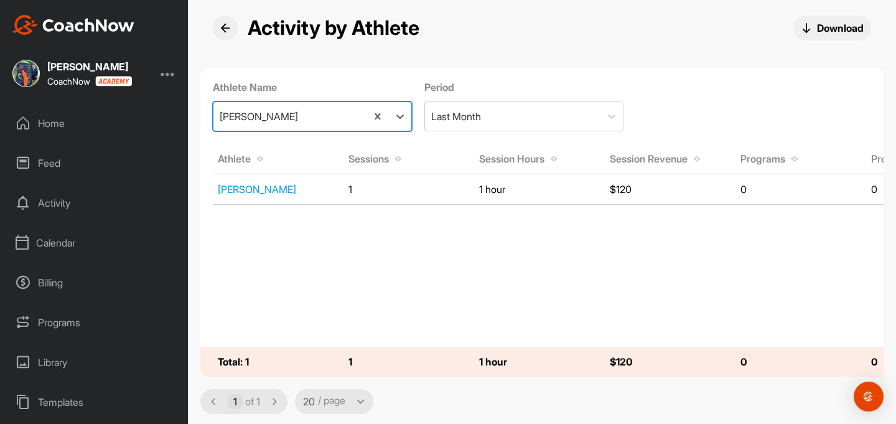
click at [59, 125] on div "Home" at bounding box center [95, 123] width 176 height 31
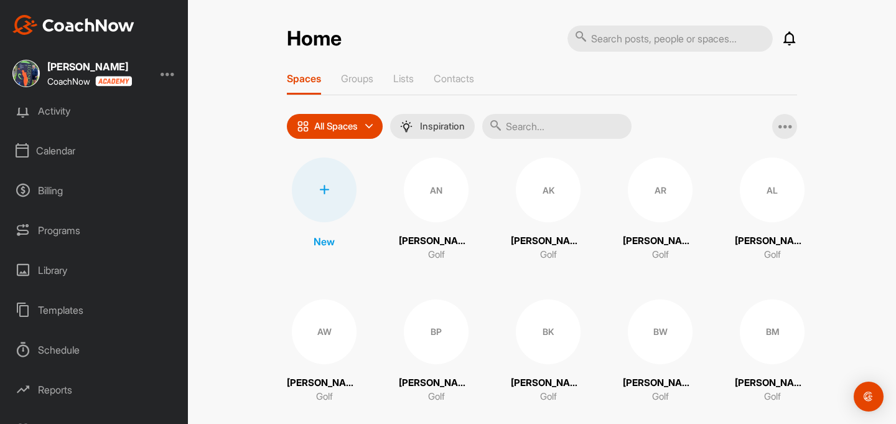
scroll to position [93, 0]
click at [65, 390] on div "Reports" at bounding box center [95, 388] width 176 height 31
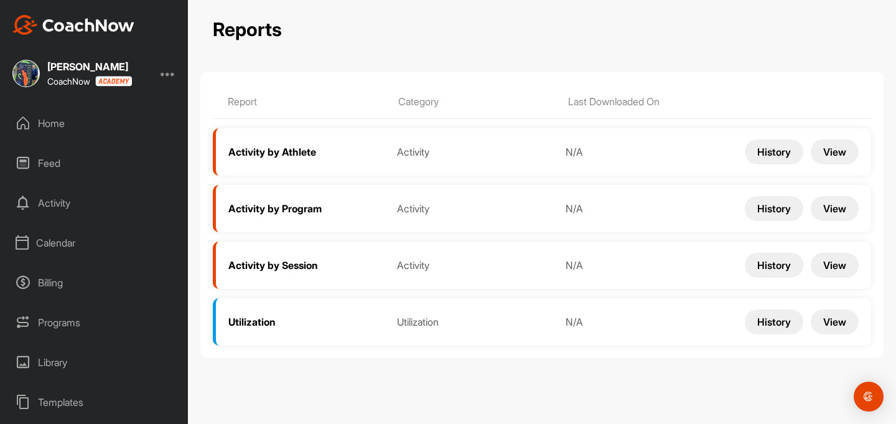
click at [828, 160] on button "View" at bounding box center [835, 151] width 48 height 25
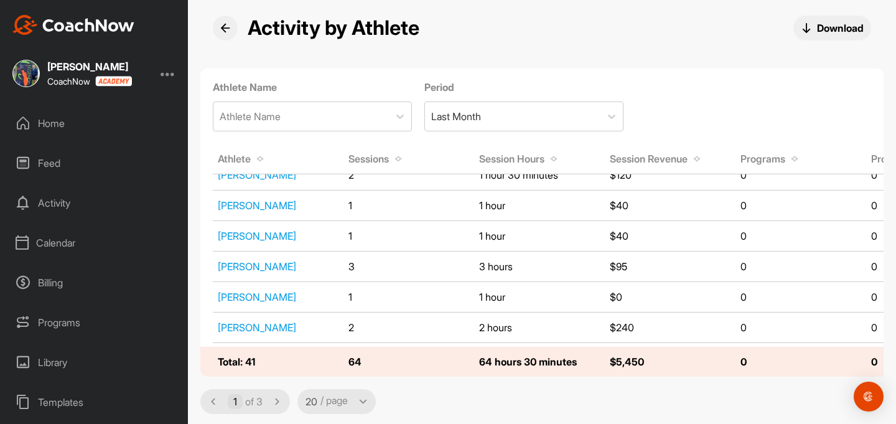
scroll to position [209, 0]
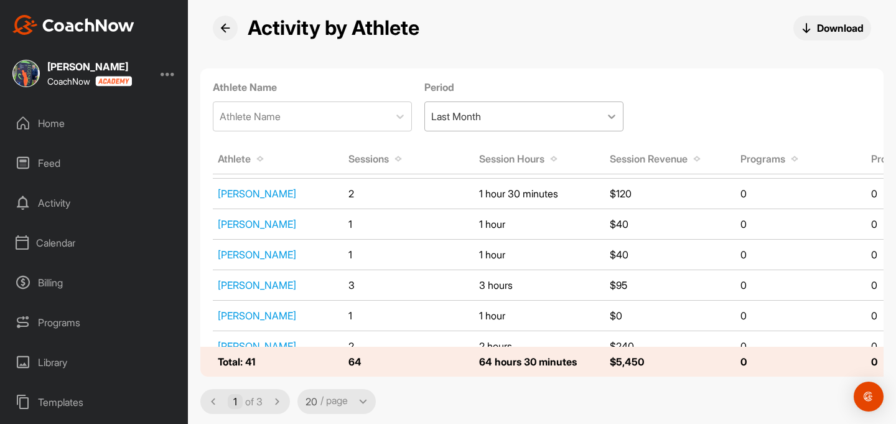
click at [609, 113] on icon at bounding box center [612, 116] width 12 height 12
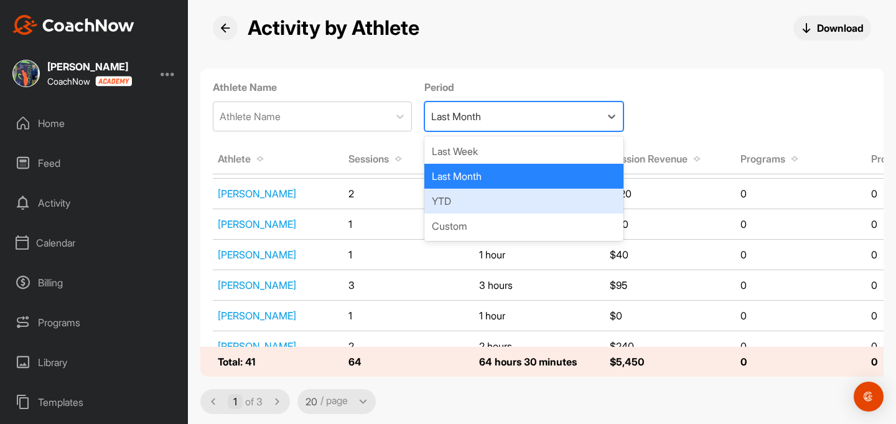
click at [551, 205] on div "YTD" at bounding box center [524, 201] width 199 height 25
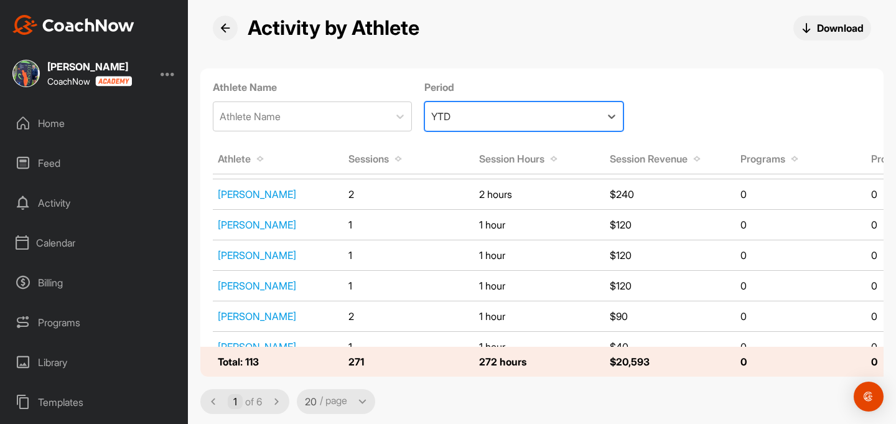
scroll to position [410, 0]
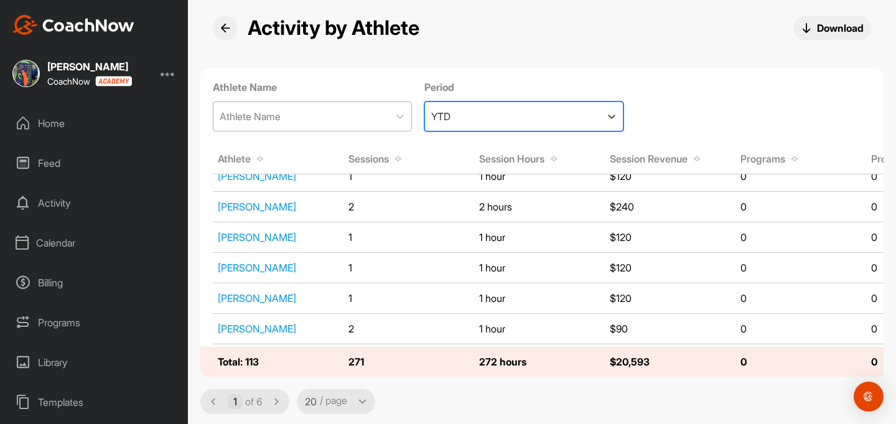
click at [376, 110] on div "Athlete Name" at bounding box center [301, 116] width 176 height 29
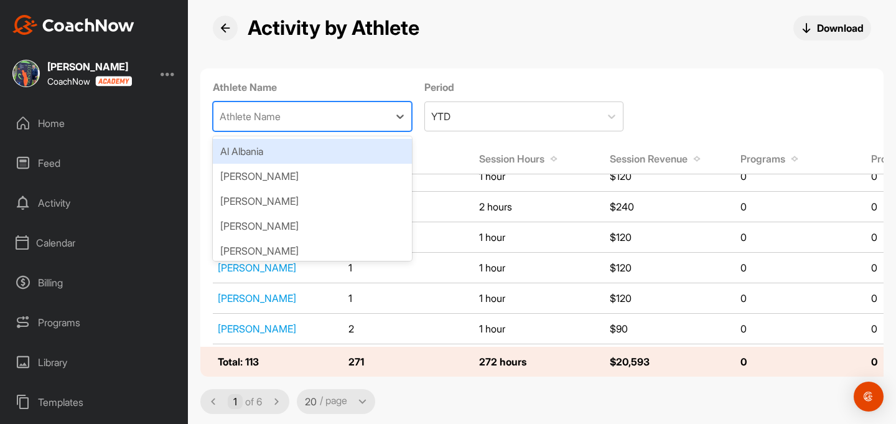
scroll to position [2, 0]
type input "a"
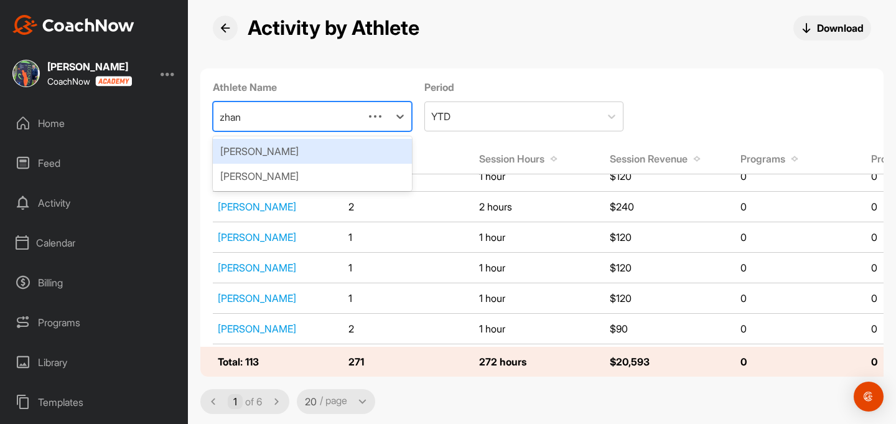
type input "zhang"
click at [378, 151] on div "[PERSON_NAME]" at bounding box center [312, 151] width 199 height 25
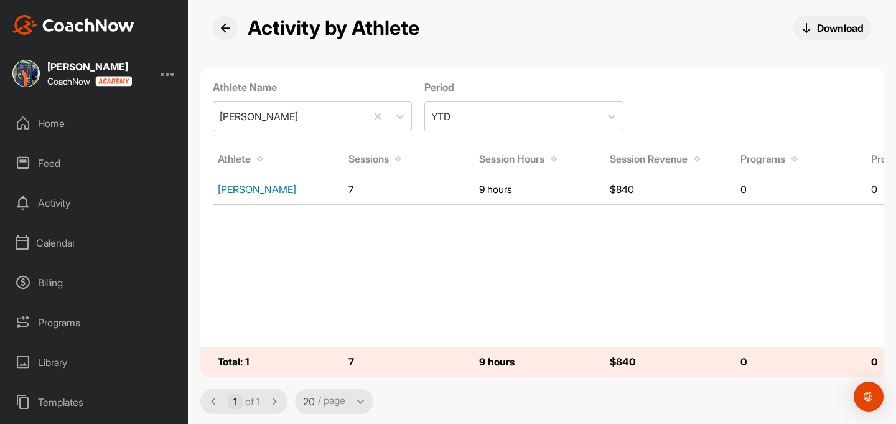
click at [286, 188] on link "[PERSON_NAME]" at bounding box center [257, 189] width 78 height 12
click at [255, 190] on link "[PERSON_NAME]" at bounding box center [257, 189] width 78 height 12
click at [526, 190] on td "9 hours" at bounding box center [539, 190] width 131 height 28
click at [55, 124] on div "Home" at bounding box center [95, 123] width 176 height 31
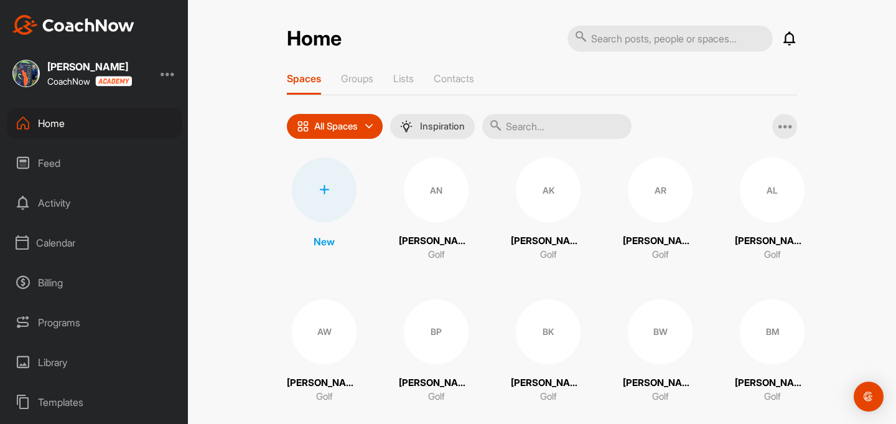
click at [76, 408] on div "Templates" at bounding box center [95, 402] width 176 height 31
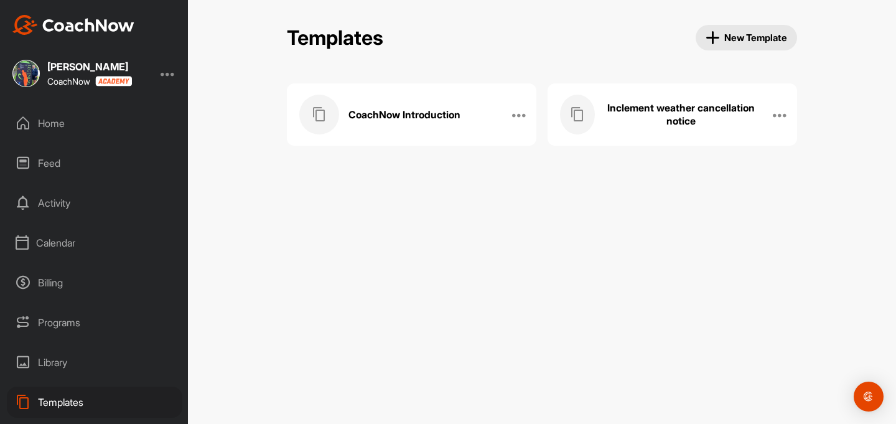
click at [418, 121] on h3 "CoachNow Introduction" at bounding box center [405, 114] width 112 height 13
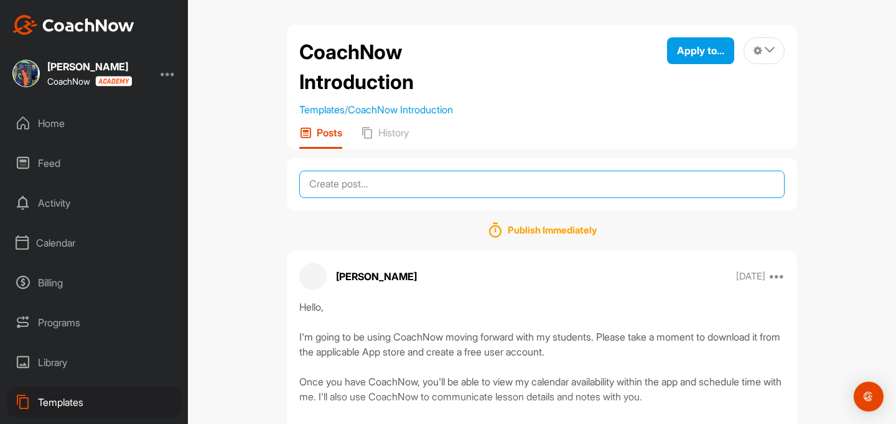
click at [372, 191] on textarea at bounding box center [541, 184] width 485 height 27
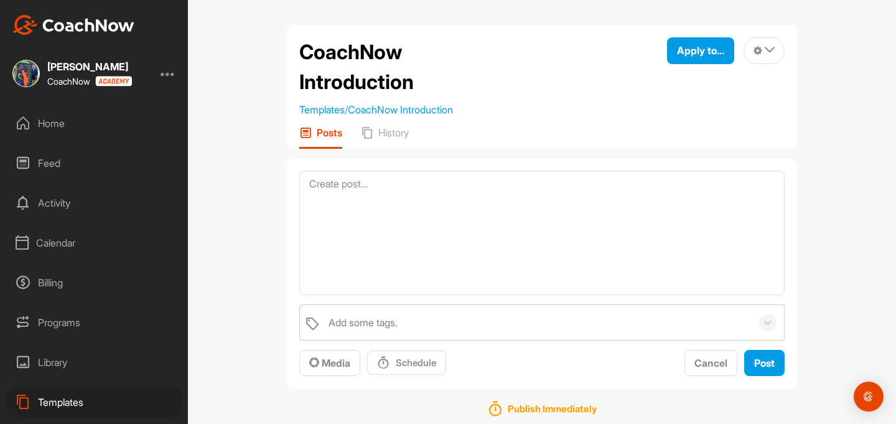
click at [838, 300] on div "CoachNow Introduction Templates / CoachNow Introduction Apply to... Apply to Sp…" at bounding box center [542, 212] width 708 height 424
click at [49, 245] on div "Calendar" at bounding box center [95, 242] width 176 height 31
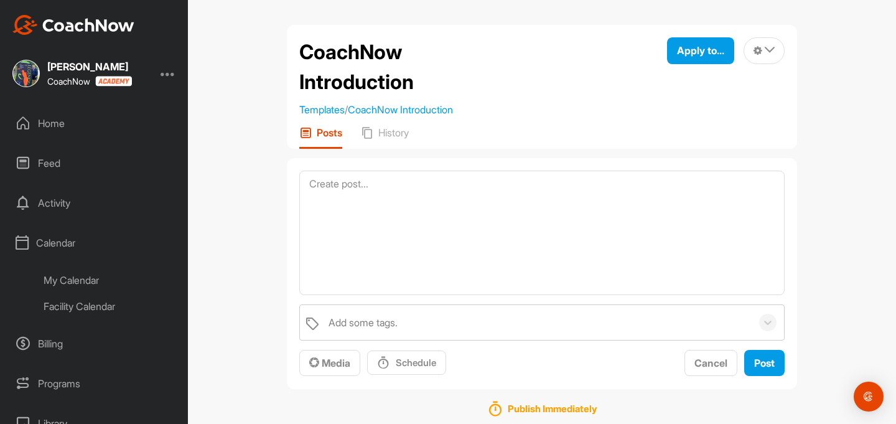
click at [93, 306] on div "Facility Calendar" at bounding box center [109, 306] width 148 height 26
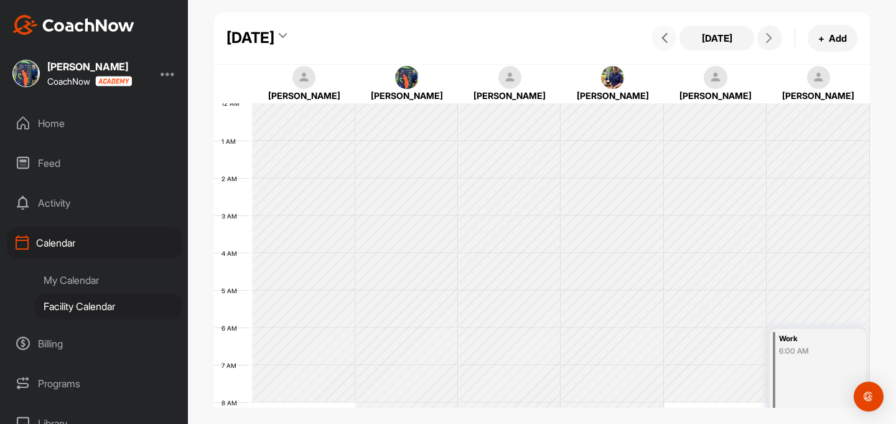
click at [664, 43] on icon at bounding box center [665, 38] width 10 height 10
click at [663, 43] on icon at bounding box center [665, 38] width 10 height 10
click at [668, 40] on icon at bounding box center [665, 38] width 10 height 10
click at [665, 39] on icon at bounding box center [665, 38] width 10 height 10
click at [664, 37] on icon at bounding box center [665, 38] width 10 height 10
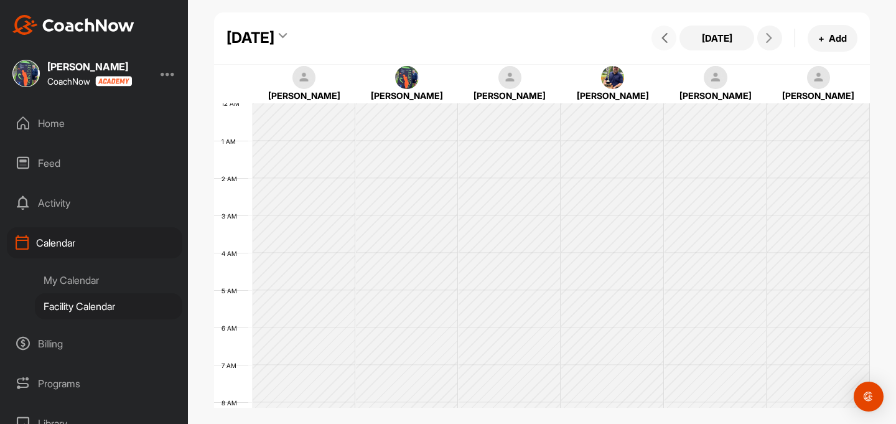
scroll to position [215, 0]
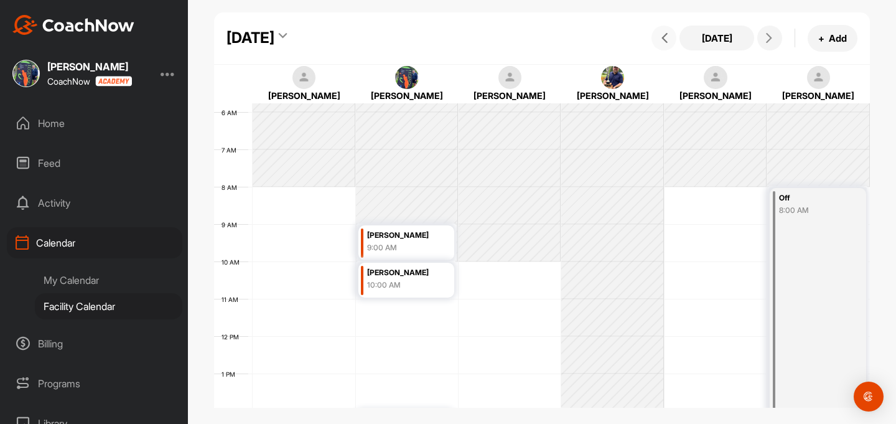
click at [664, 37] on icon at bounding box center [665, 38] width 10 height 10
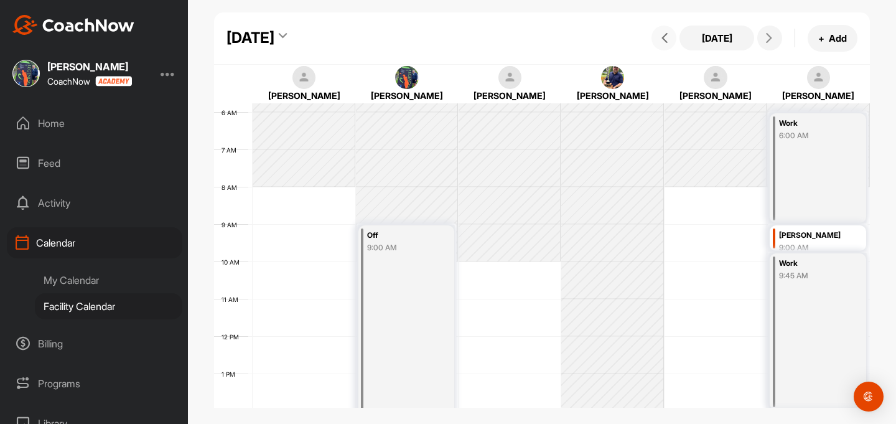
click at [664, 37] on icon at bounding box center [665, 38] width 10 height 10
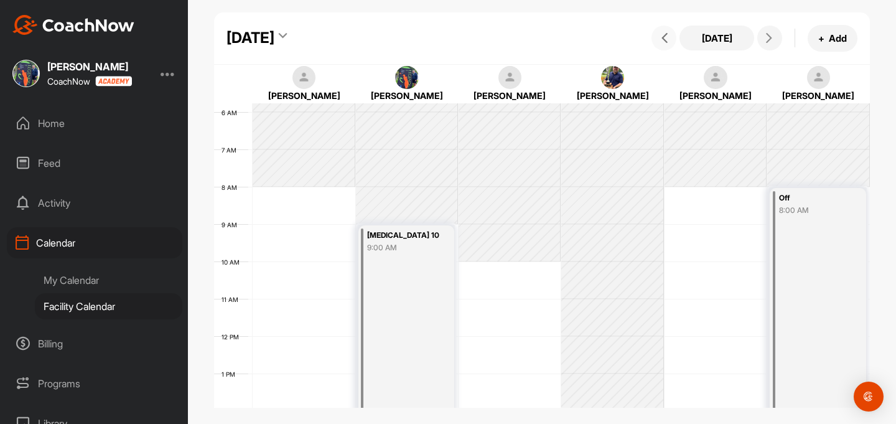
click at [664, 37] on icon at bounding box center [665, 38] width 10 height 10
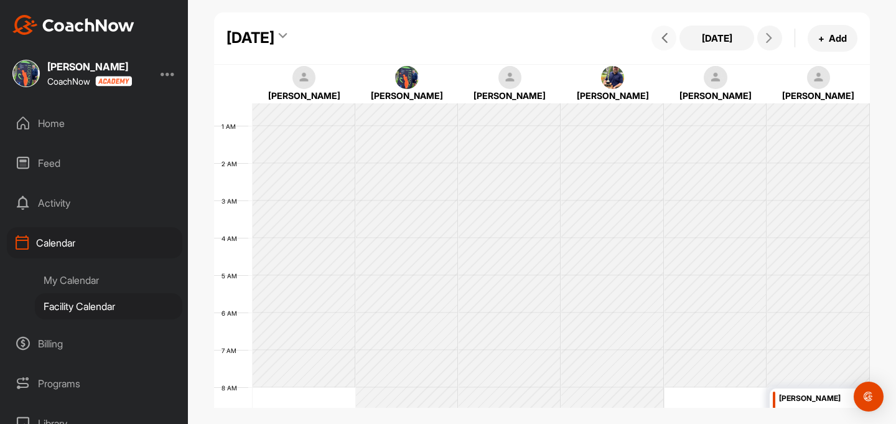
scroll to position [0, 0]
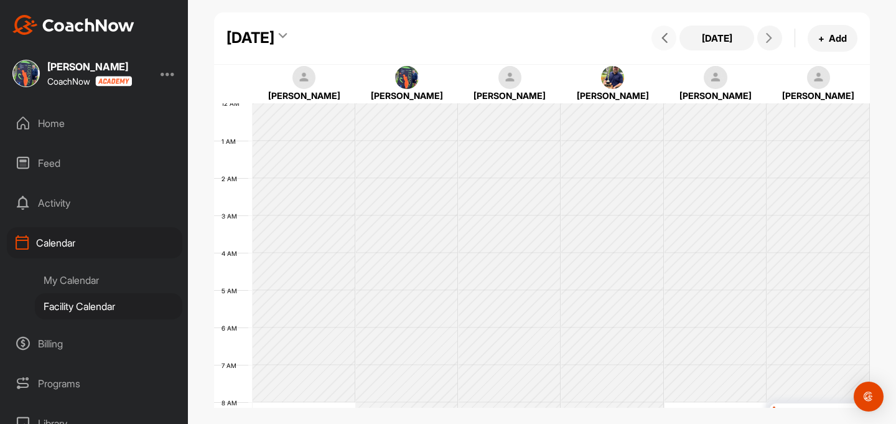
click at [667, 42] on icon at bounding box center [665, 38] width 10 height 10
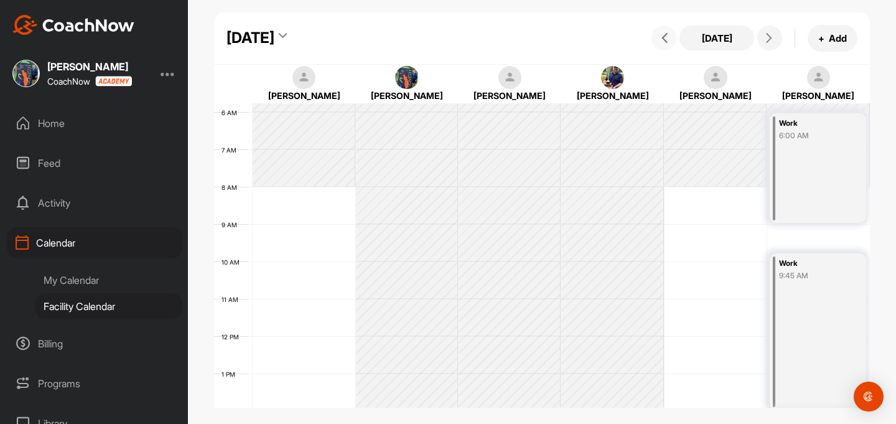
click at [667, 42] on icon at bounding box center [665, 38] width 10 height 10
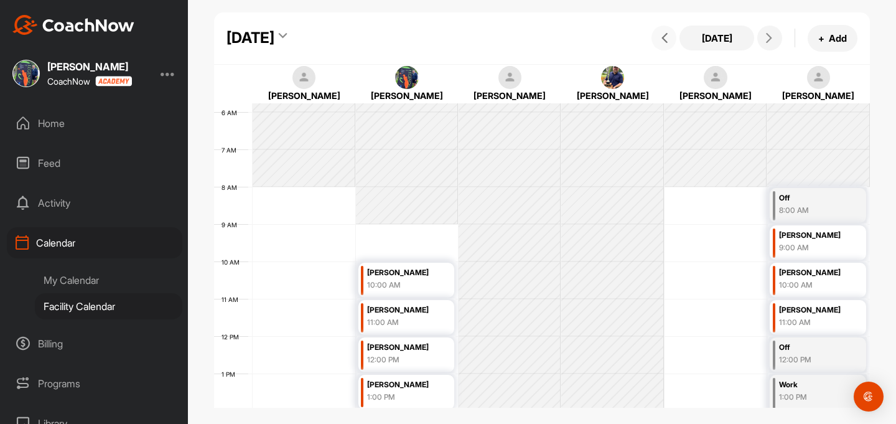
click at [667, 42] on icon at bounding box center [665, 38] width 10 height 10
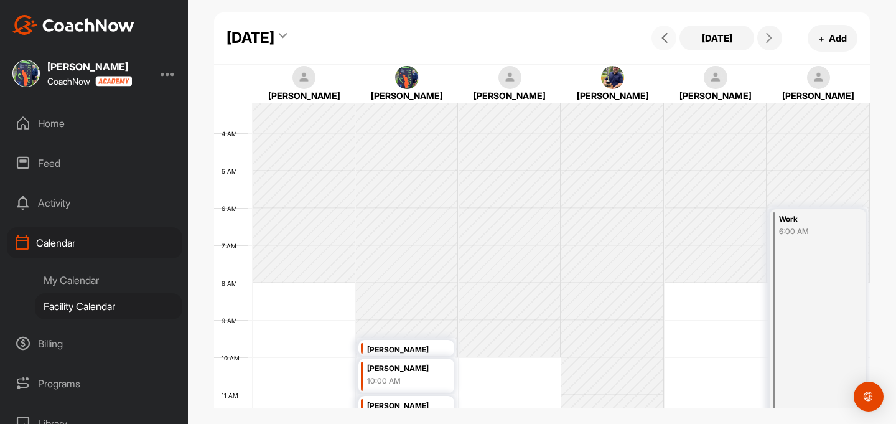
scroll to position [0, 0]
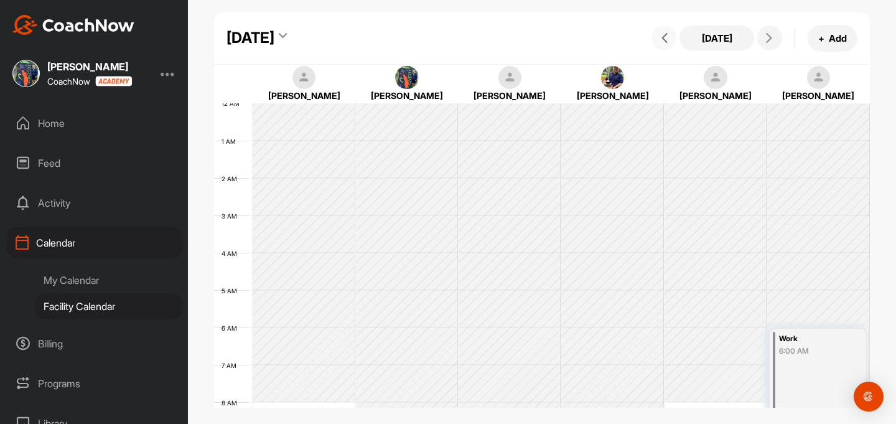
click at [668, 40] on icon at bounding box center [665, 38] width 10 height 10
click at [665, 43] on icon at bounding box center [665, 38] width 10 height 10
click at [665, 40] on icon at bounding box center [665, 38] width 10 height 10
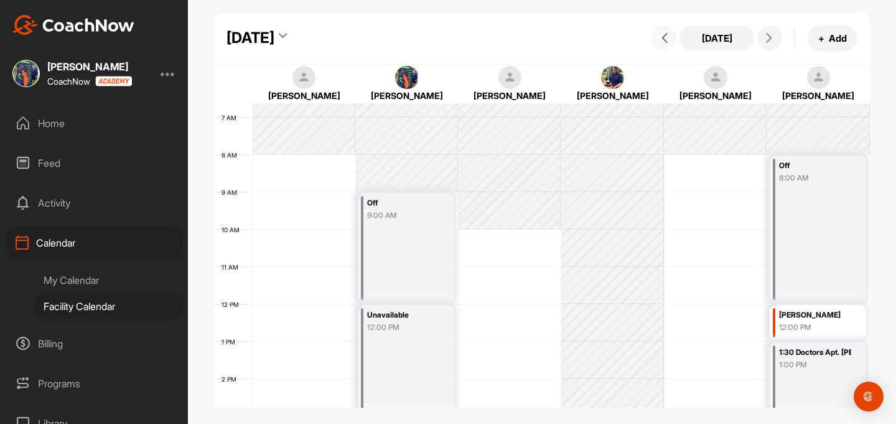
scroll to position [247, 0]
click at [664, 38] on icon at bounding box center [665, 38] width 10 height 10
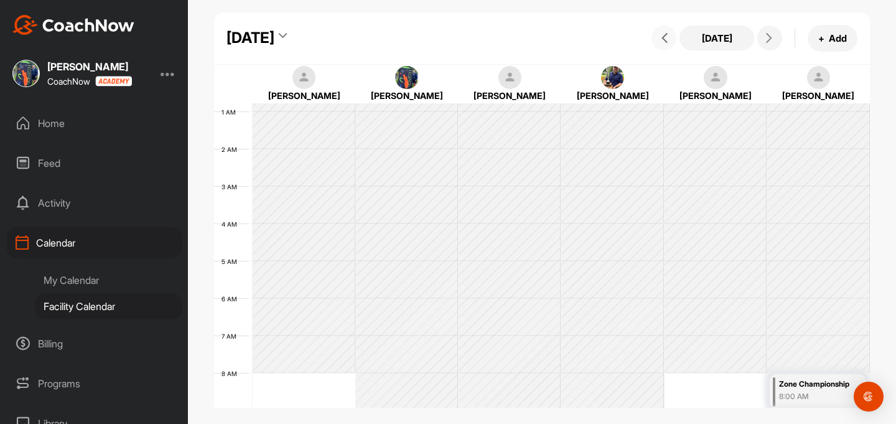
scroll to position [0, 0]
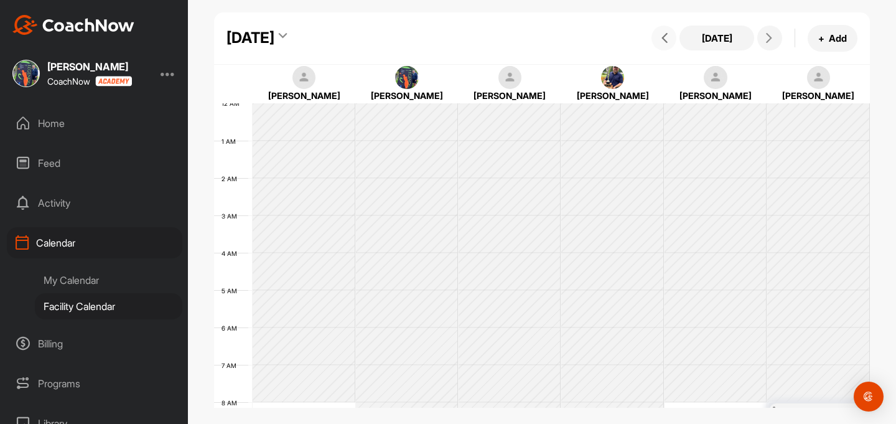
click at [664, 42] on icon at bounding box center [665, 38] width 10 height 10
click at [660, 42] on icon at bounding box center [665, 38] width 10 height 10
click at [668, 43] on icon at bounding box center [665, 38] width 10 height 10
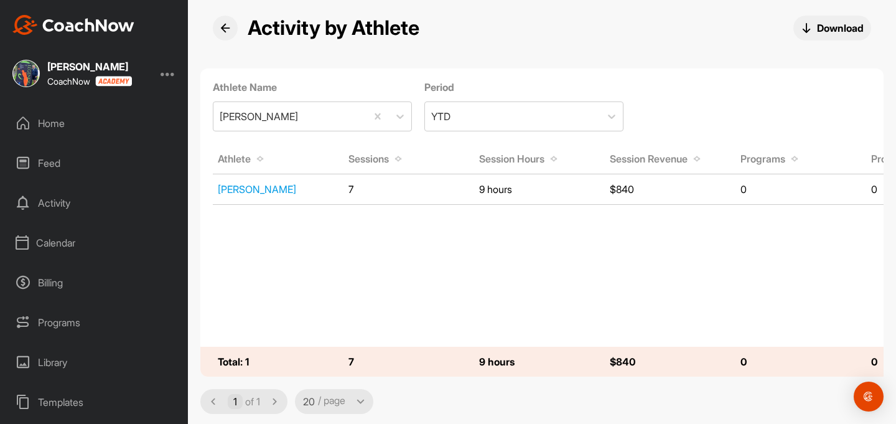
click at [274, 398] on icon at bounding box center [275, 401] width 6 height 6
click at [364, 396] on select "20 40 60" at bounding box center [335, 401] width 65 height 15
click at [413, 398] on div "1 of 1 20 40 60 / page" at bounding box center [541, 401] width 683 height 25
click at [513, 397] on div "1 of 1 20 40 60 / page" at bounding box center [541, 401] width 683 height 25
click at [214, 401] on icon at bounding box center [213, 401] width 6 height 6
